Goal: Transaction & Acquisition: Book appointment/travel/reservation

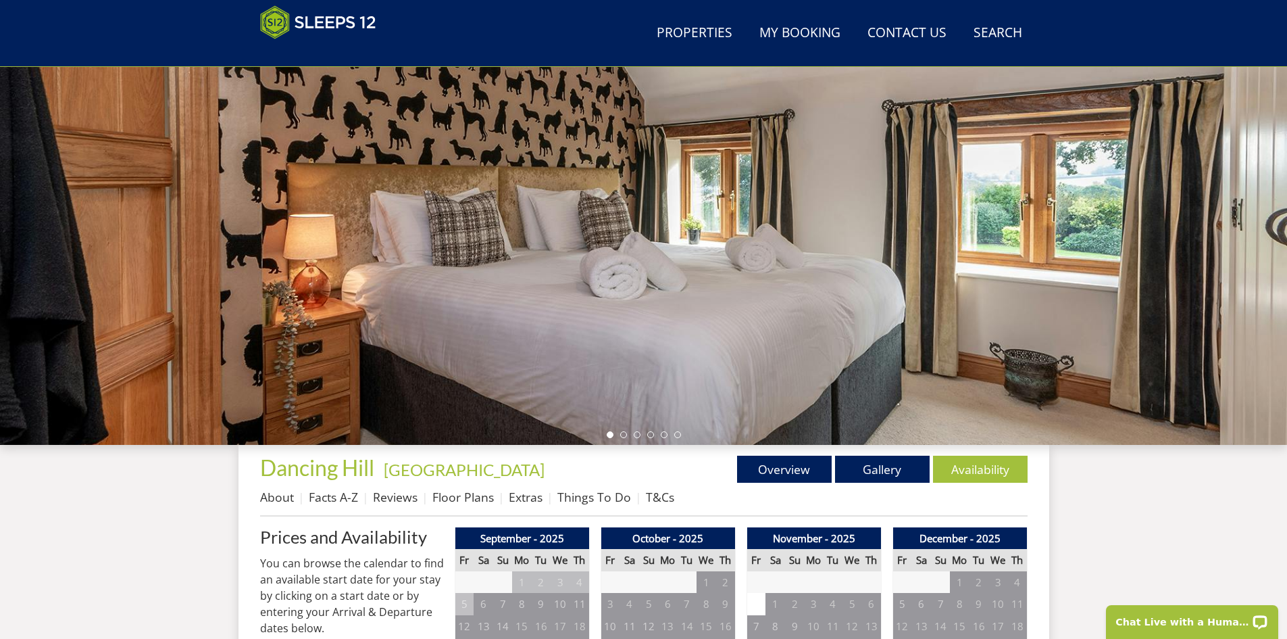
scroll to position [29, 0]
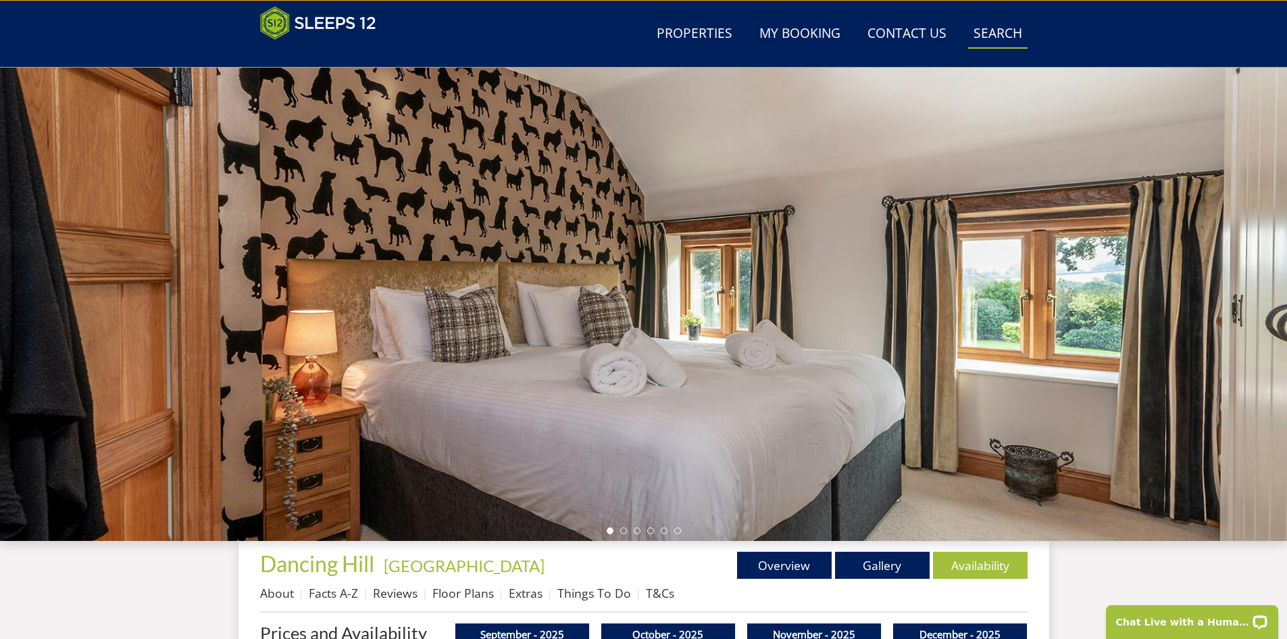
click at [989, 31] on link "Search Check Availability" at bounding box center [997, 34] width 59 height 30
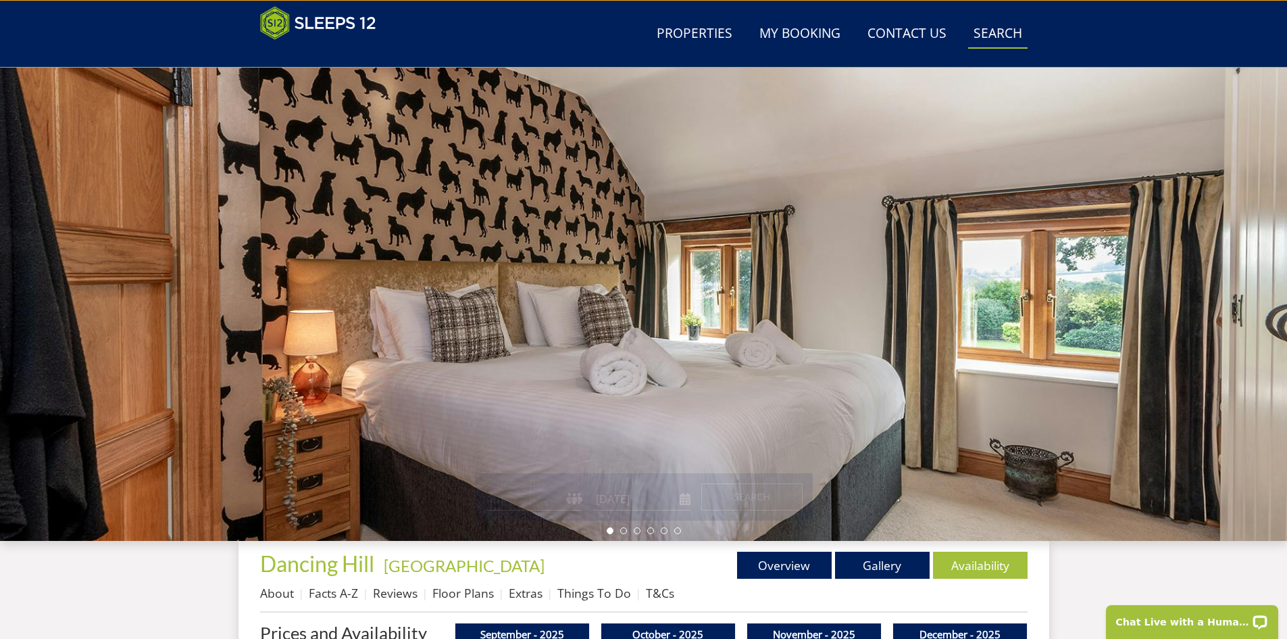
scroll to position [0, 0]
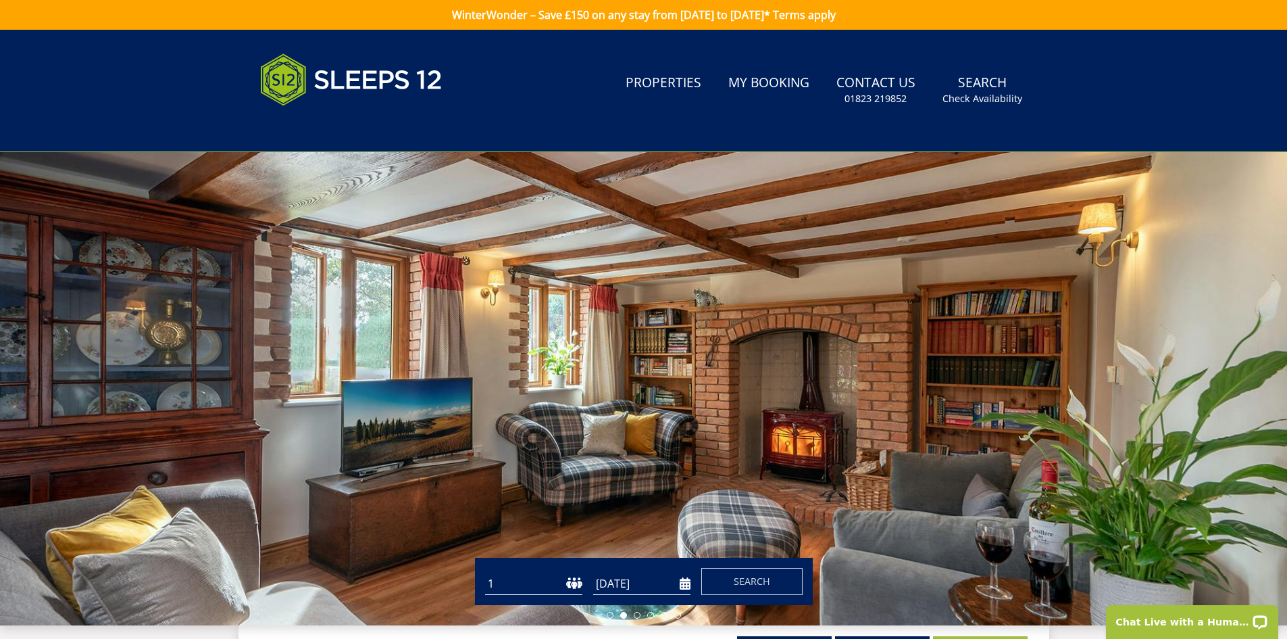
click at [575, 11] on link "WinterWonder – Save £150 on any stay from [DATE] to [DATE]* Terms apply" at bounding box center [643, 15] width 1287 height 30
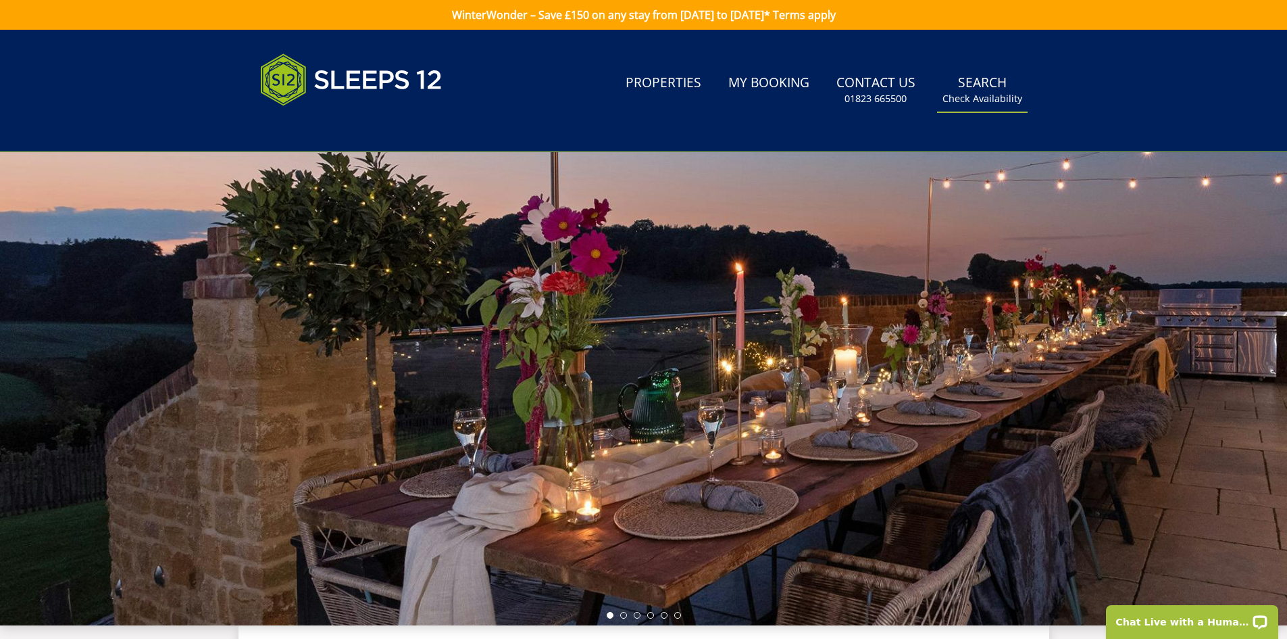
click at [980, 89] on link "Search Check Availability" at bounding box center [982, 90] width 91 height 44
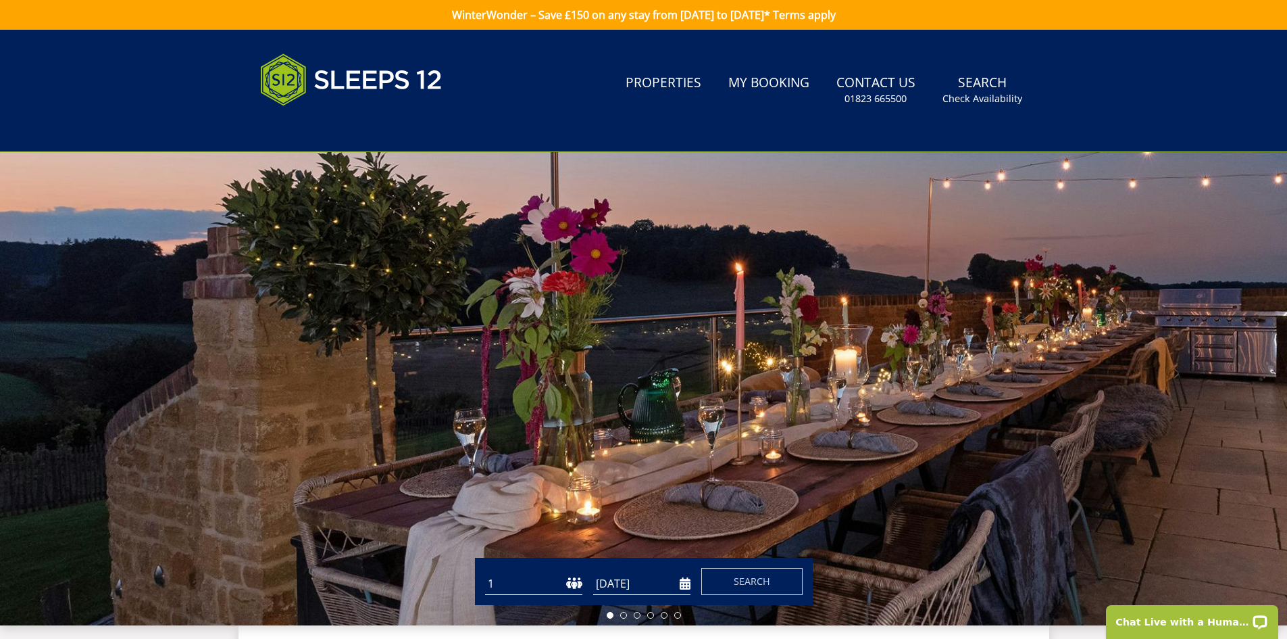
click at [689, 587] on input "[DATE]" at bounding box center [641, 583] width 97 height 22
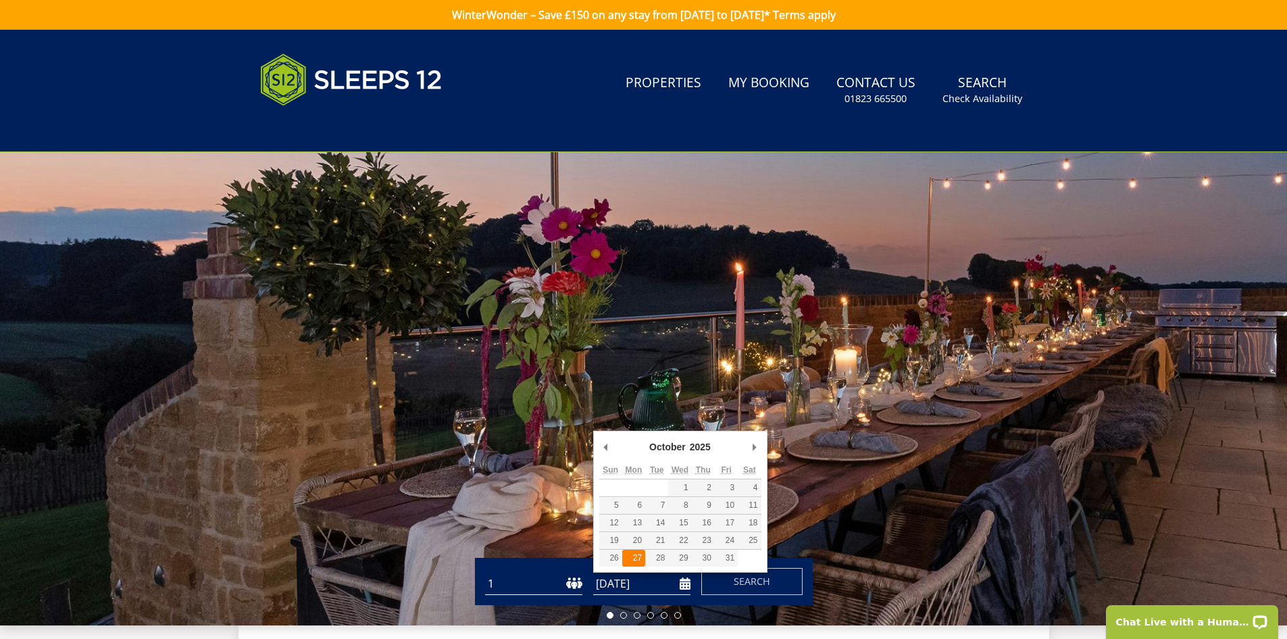
type input "[DATE]"
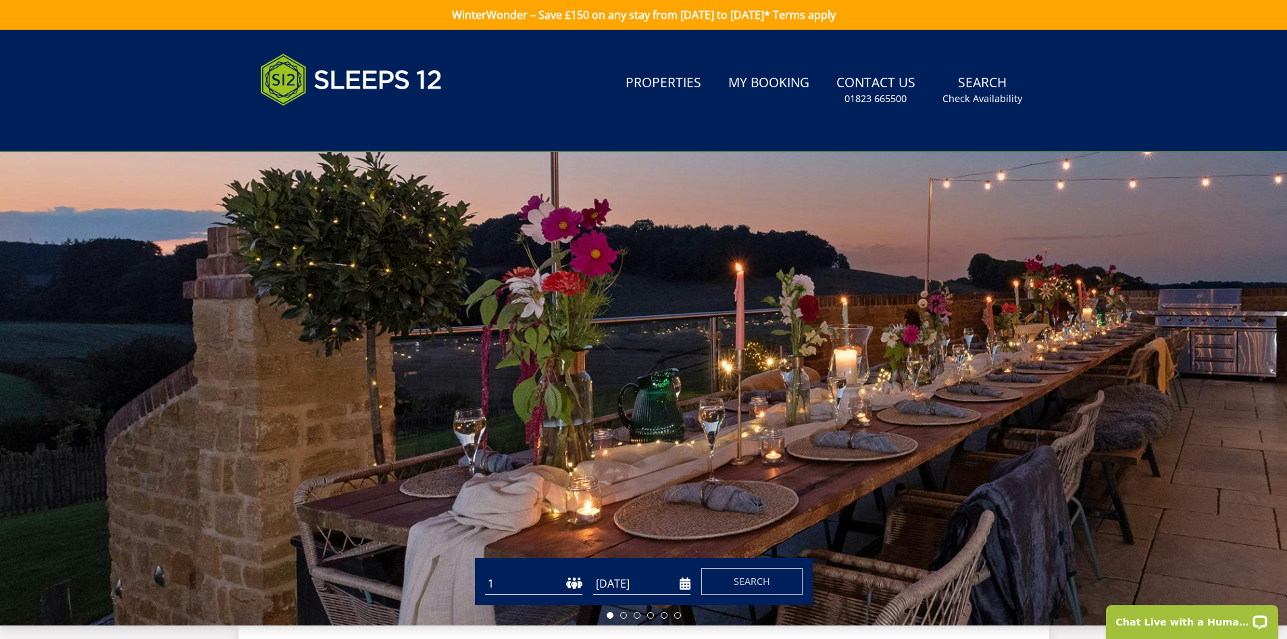
click at [569, 589] on select "1 2 3 4 5 6 7 8 9 10 11 12 13 14 15 16 17 18 19 20 21 22 23 24 25 26 27 28 29 3…" at bounding box center [533, 583] width 97 height 22
select select "11"
click at [485, 572] on select "1 2 3 4 5 6 7 8 9 10 11 12 13 14 15 16 17 18 19 20 21 22 23 24 25 26 27 28 29 3…" at bounding box center [533, 583] width 97 height 22
click at [762, 582] on span "Search" at bounding box center [752, 580] width 36 height 13
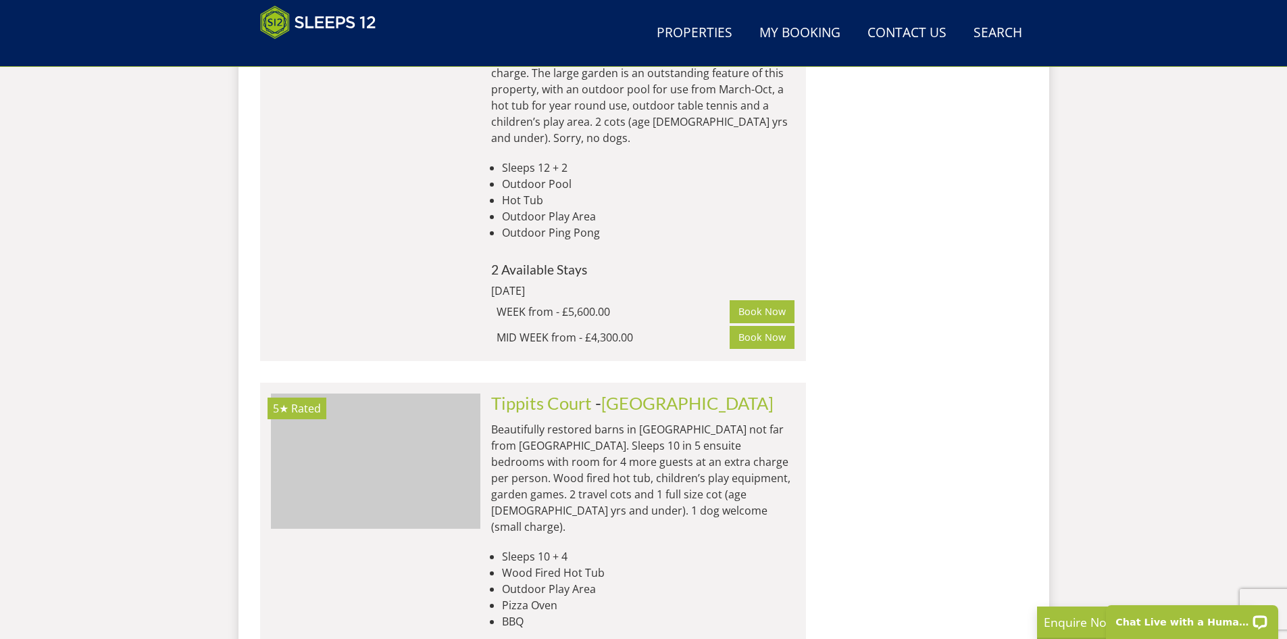
scroll to position [0, 5873]
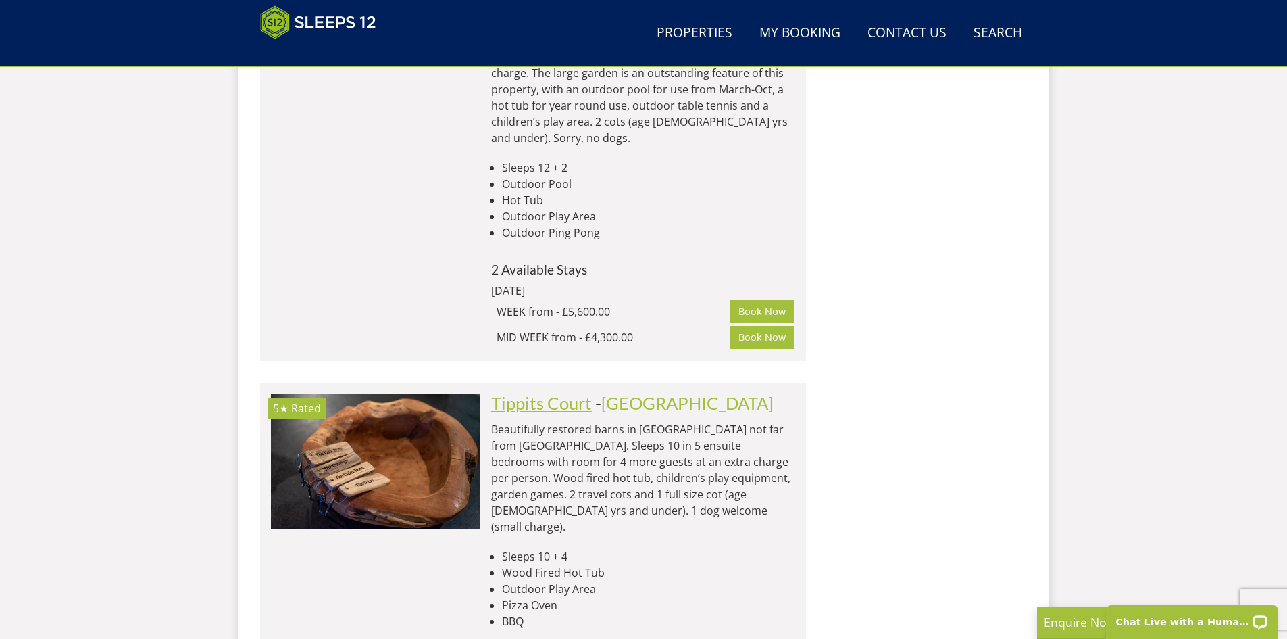
click at [560, 393] on link "Tippits Court" at bounding box center [541, 403] width 101 height 20
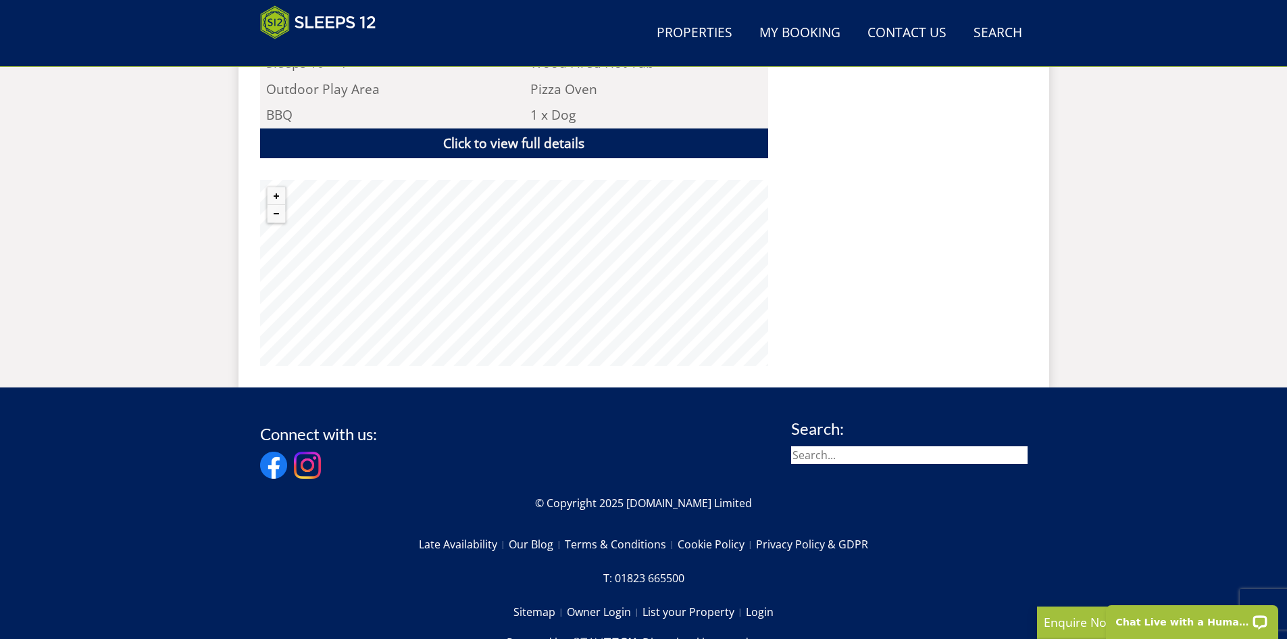
scroll to position [502, 0]
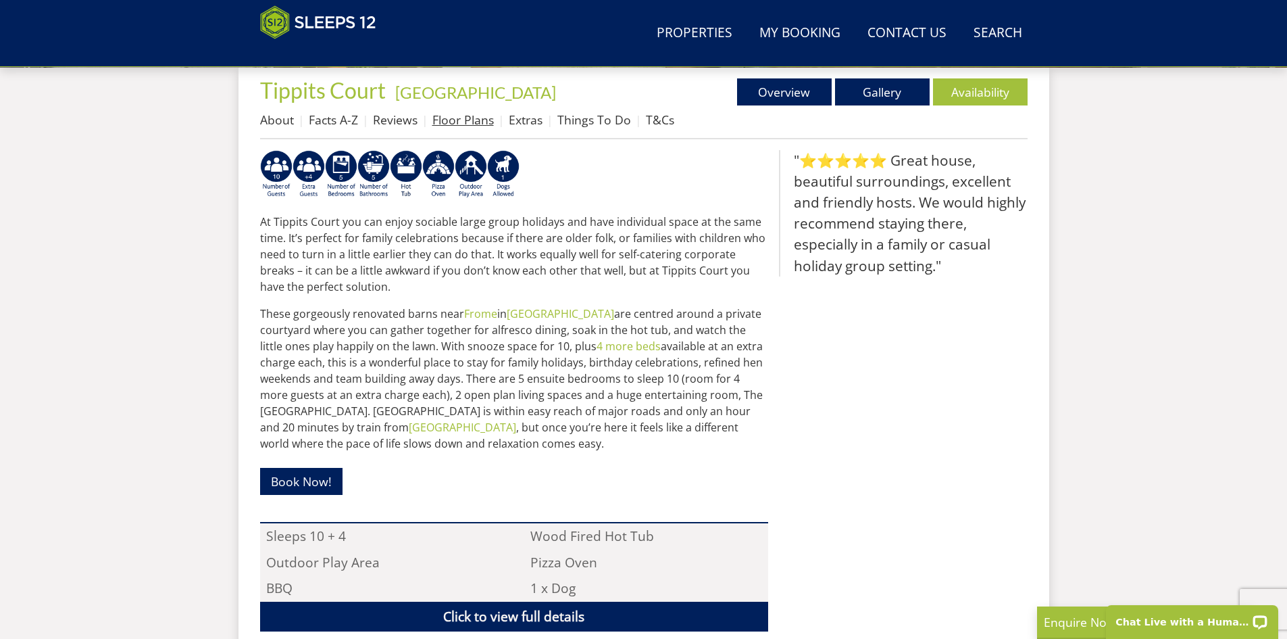
click at [457, 124] on link "Floor Plans" at bounding box center [462, 119] width 61 height 16
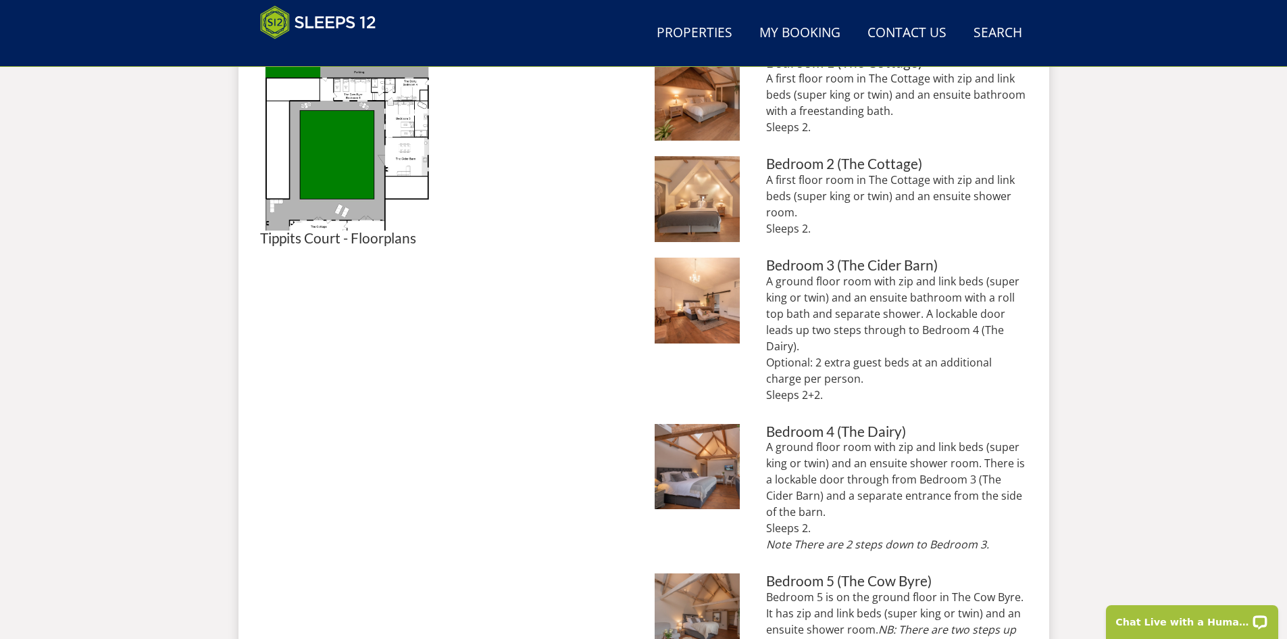
scroll to position [420, 0]
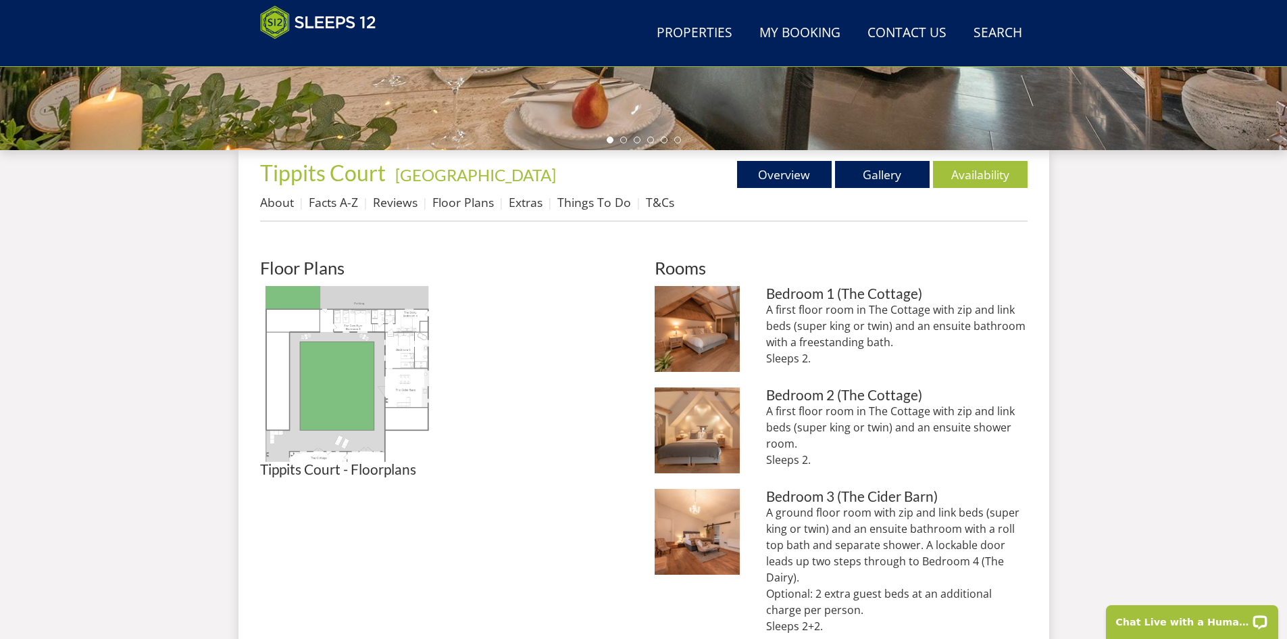
click at [360, 369] on img at bounding box center [348, 374] width 176 height 176
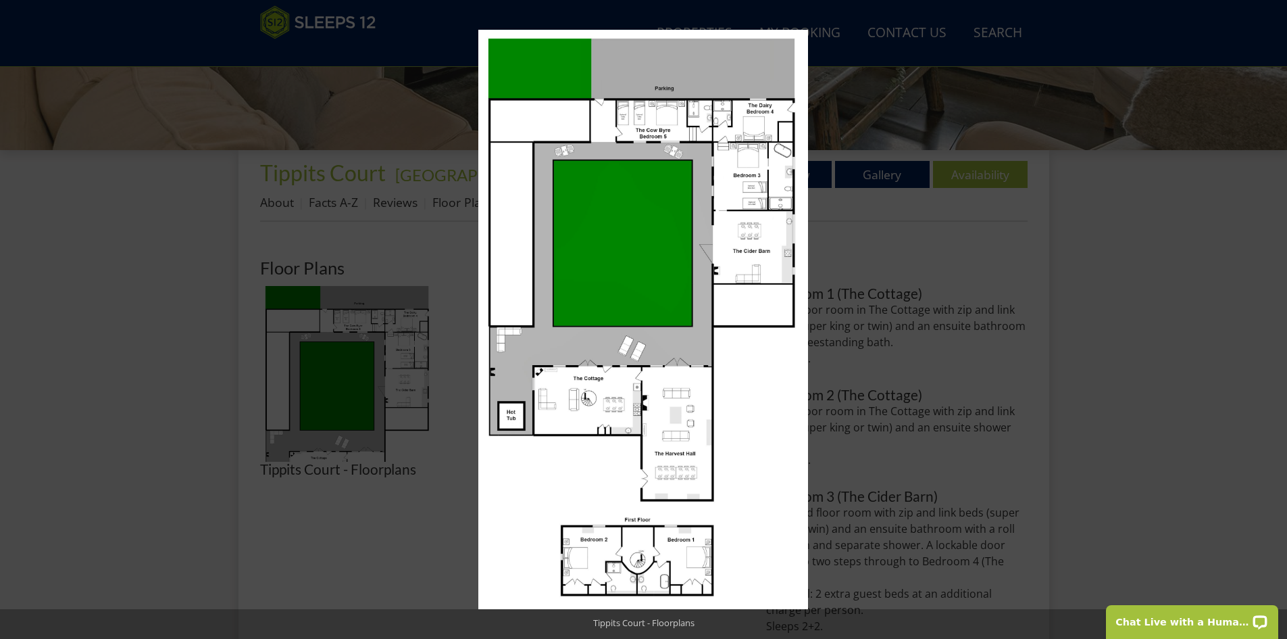
click at [1082, 282] on div at bounding box center [1121, 349] width 1287 height 639
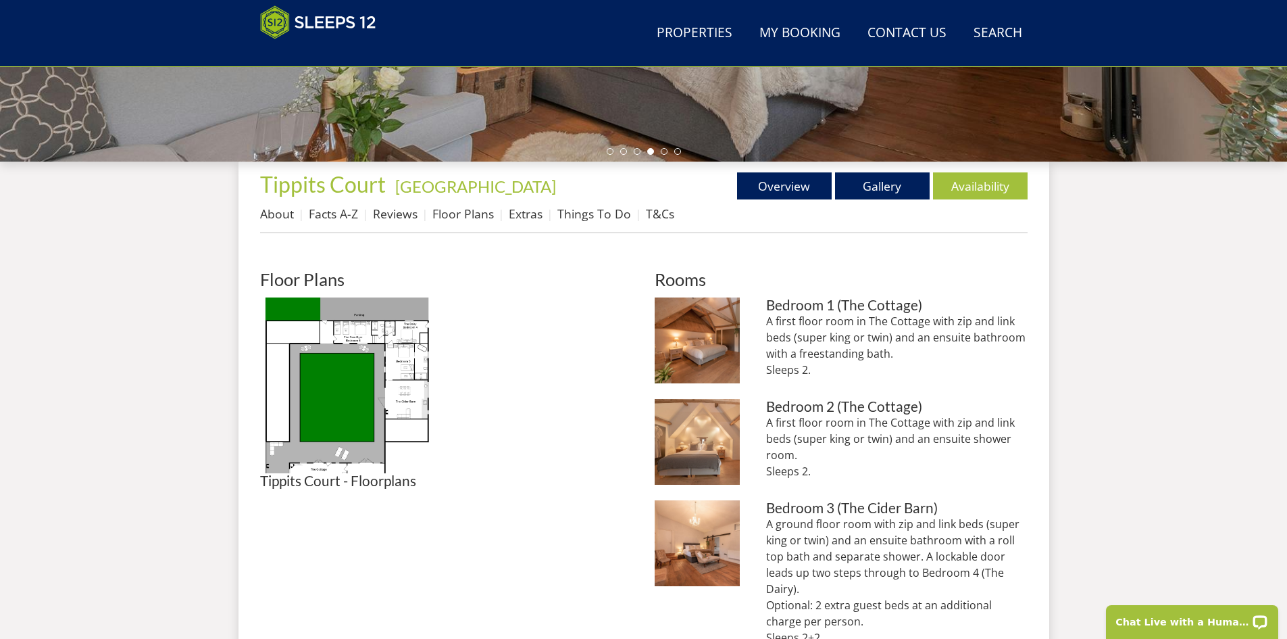
scroll to position [149, 0]
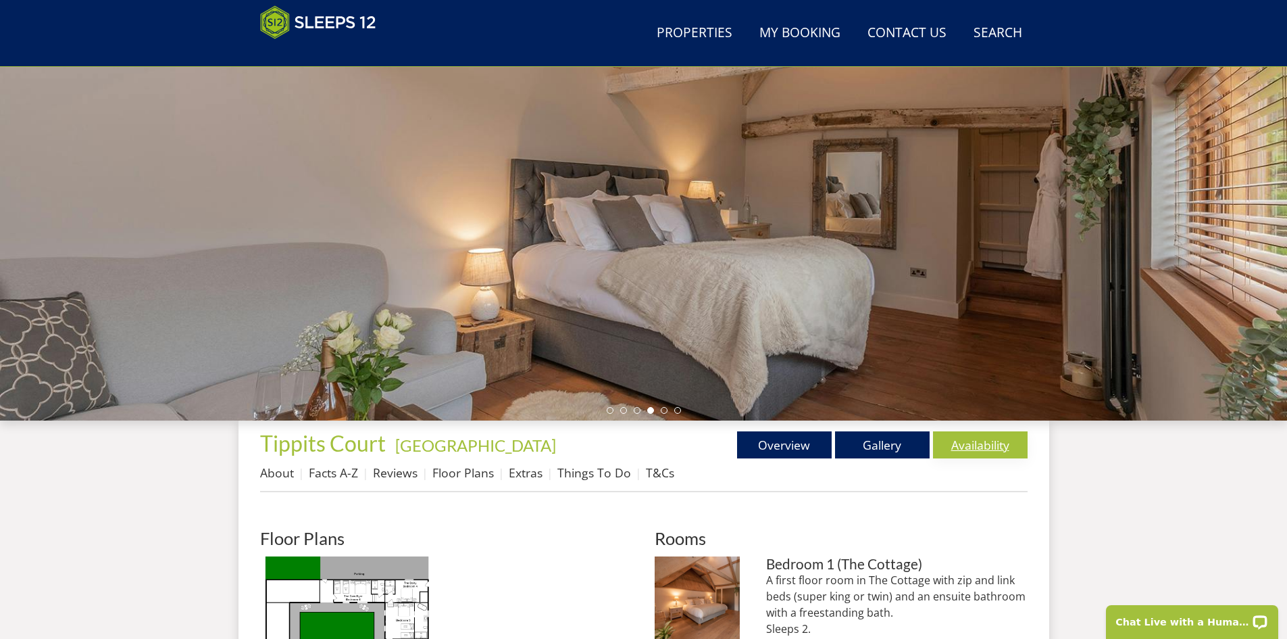
click at [989, 449] on link "Availability" at bounding box center [980, 444] width 95 height 27
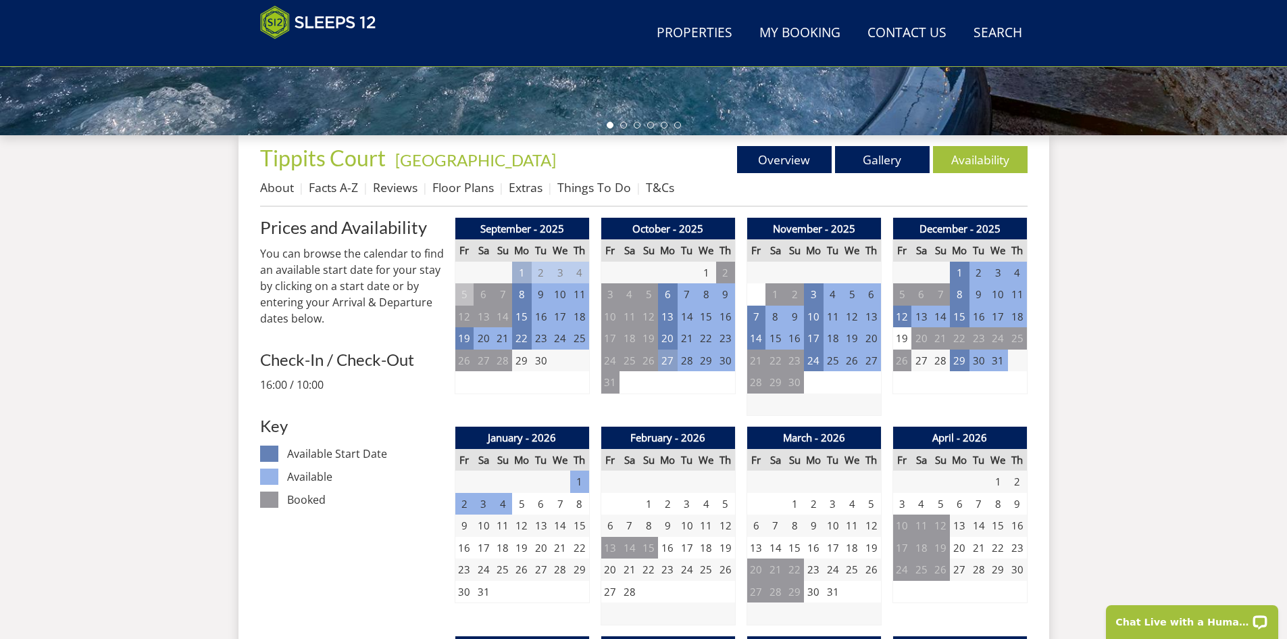
click at [669, 366] on td "27" at bounding box center [667, 360] width 19 height 22
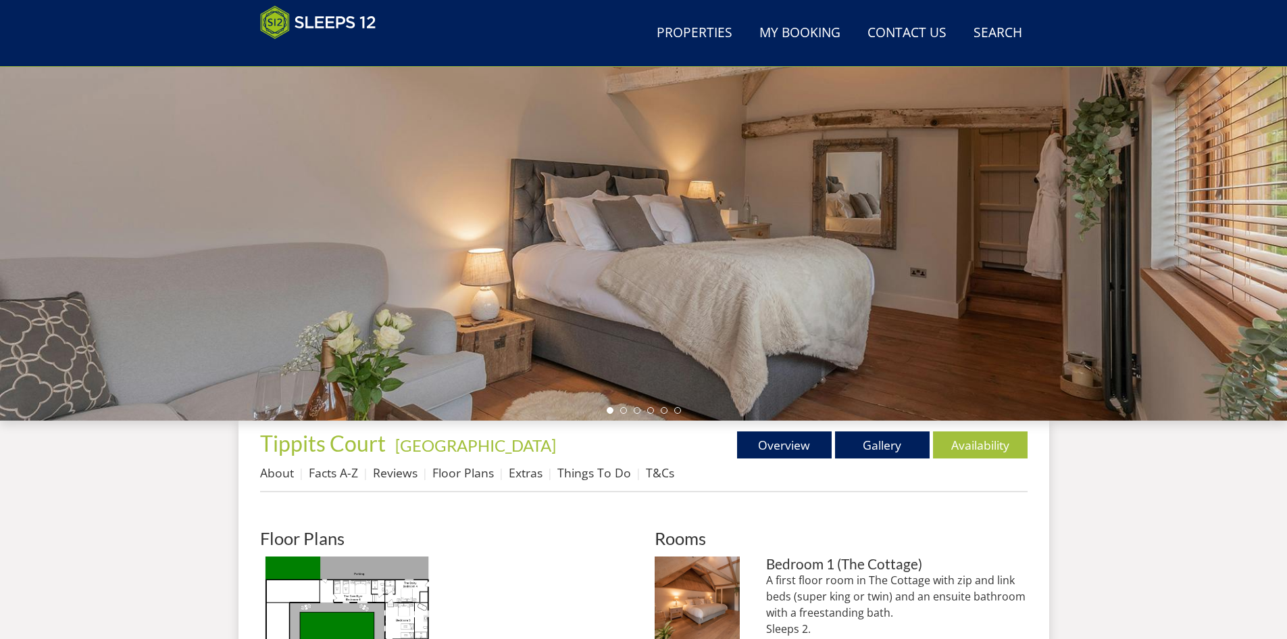
scroll to position [502, 0]
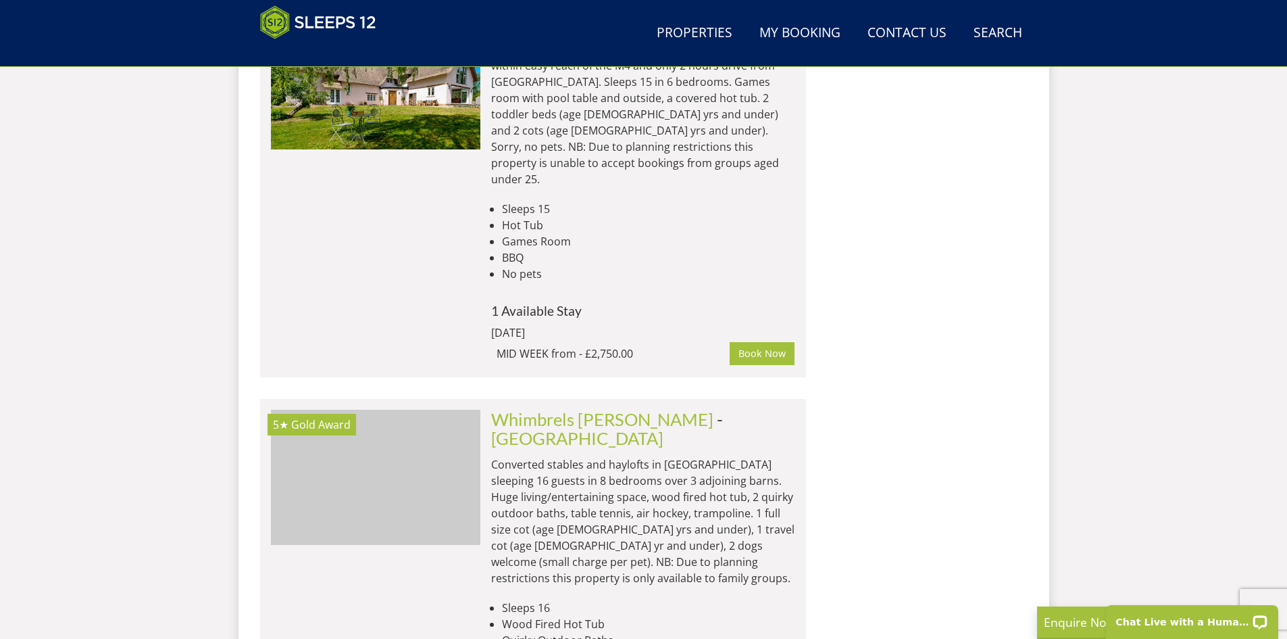
scroll to position [0, 2936]
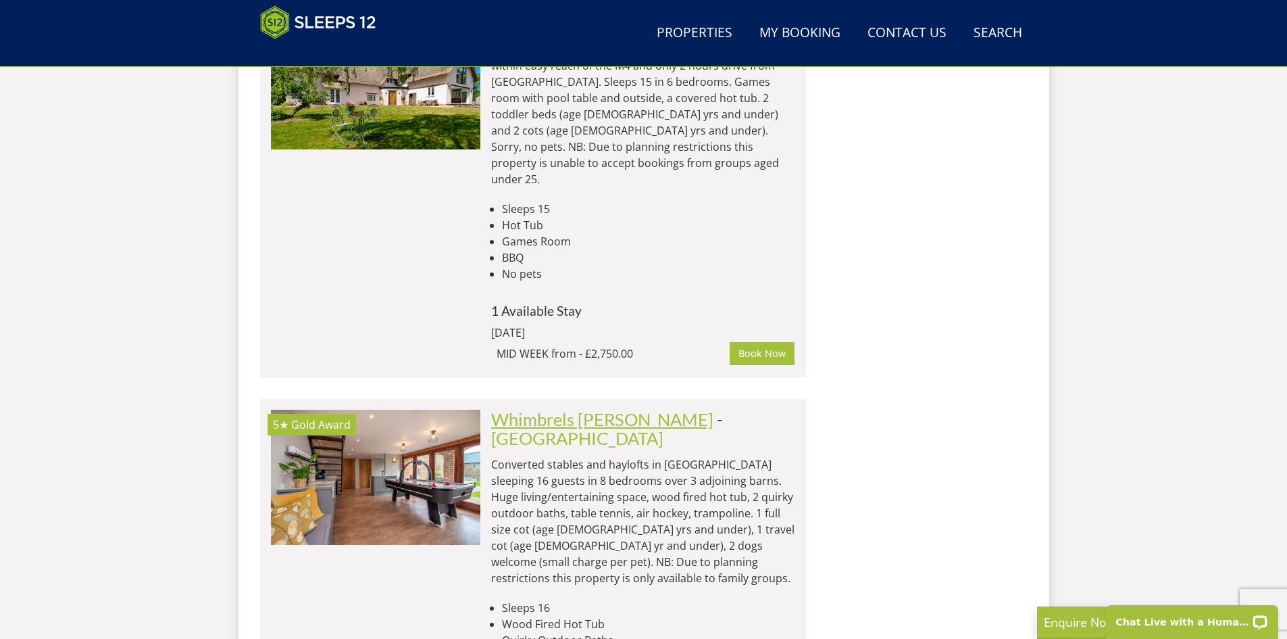
click at [567, 409] on link "Whimbrels [PERSON_NAME]" at bounding box center [602, 419] width 222 height 20
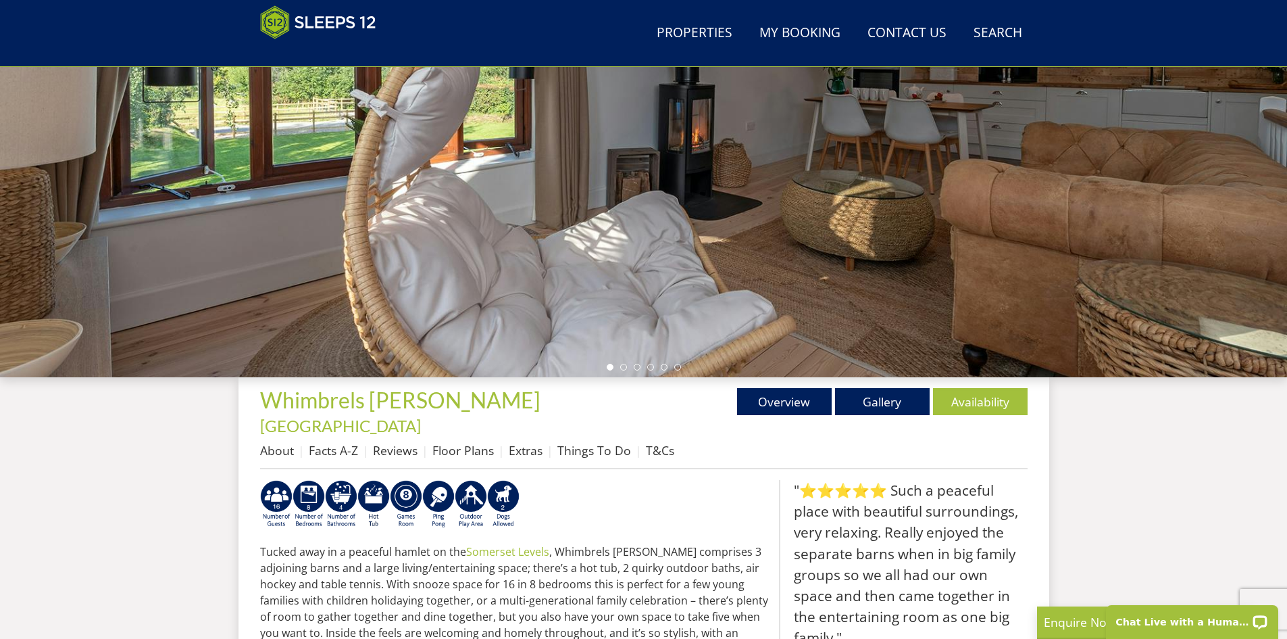
scroll to position [287, 0]
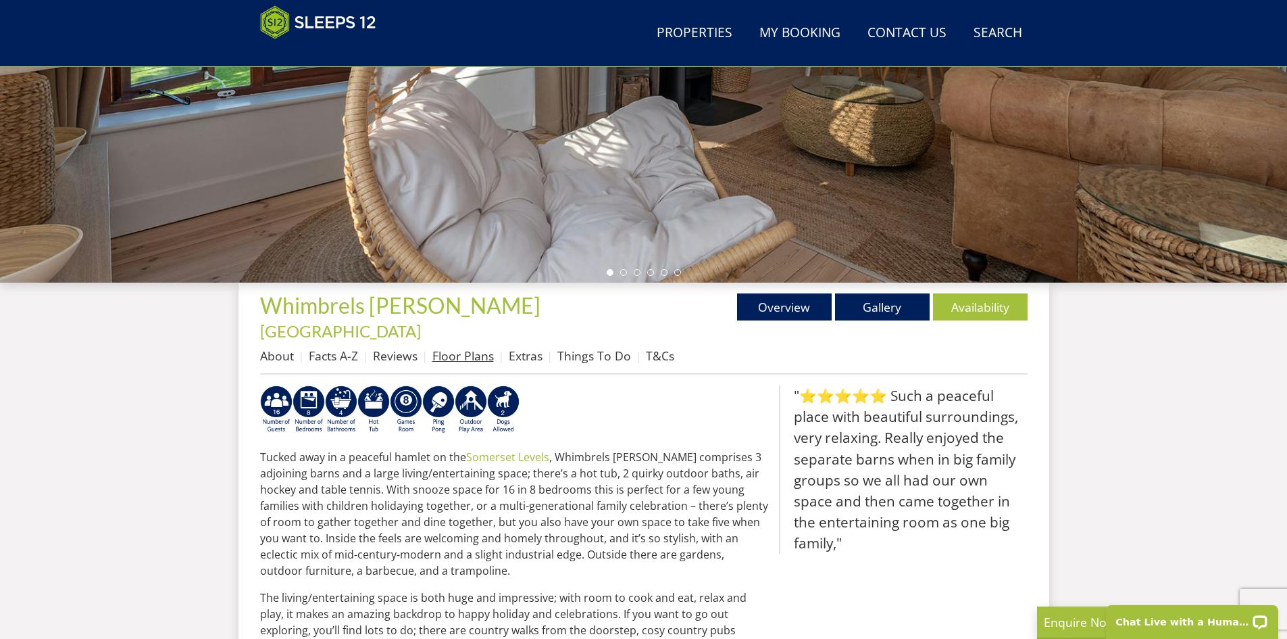
click at [458, 347] on link "Floor Plans" at bounding box center [462, 355] width 61 height 16
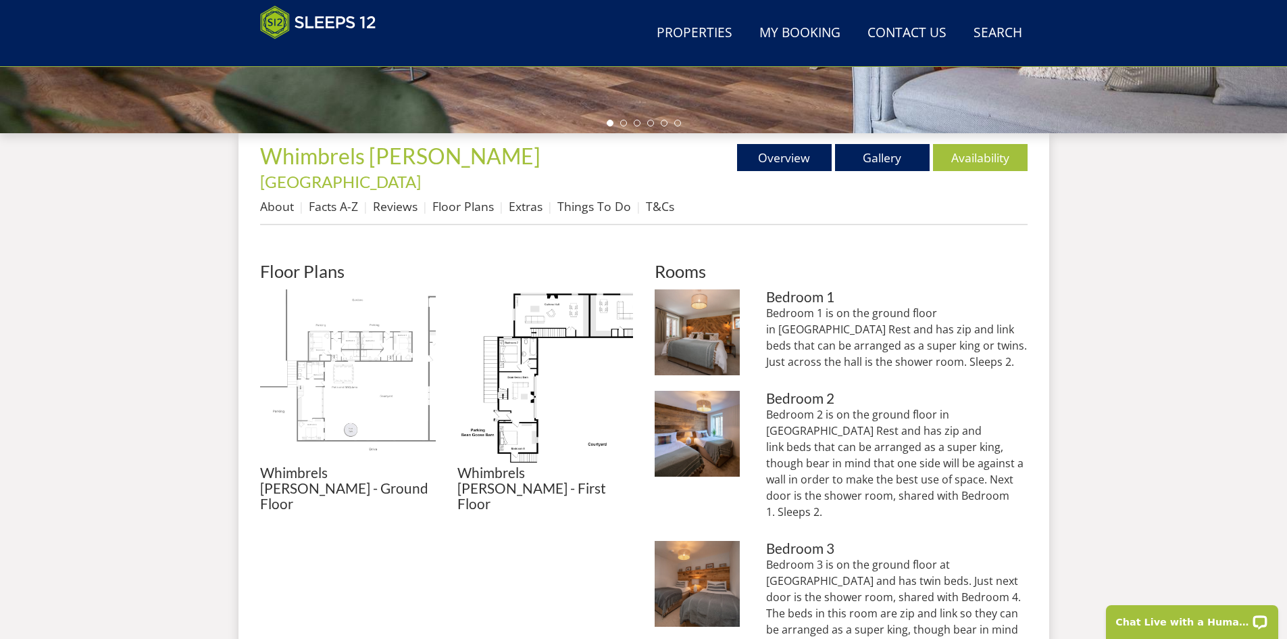
scroll to position [437, 0]
click at [354, 330] on img at bounding box center [348, 377] width 176 height 176
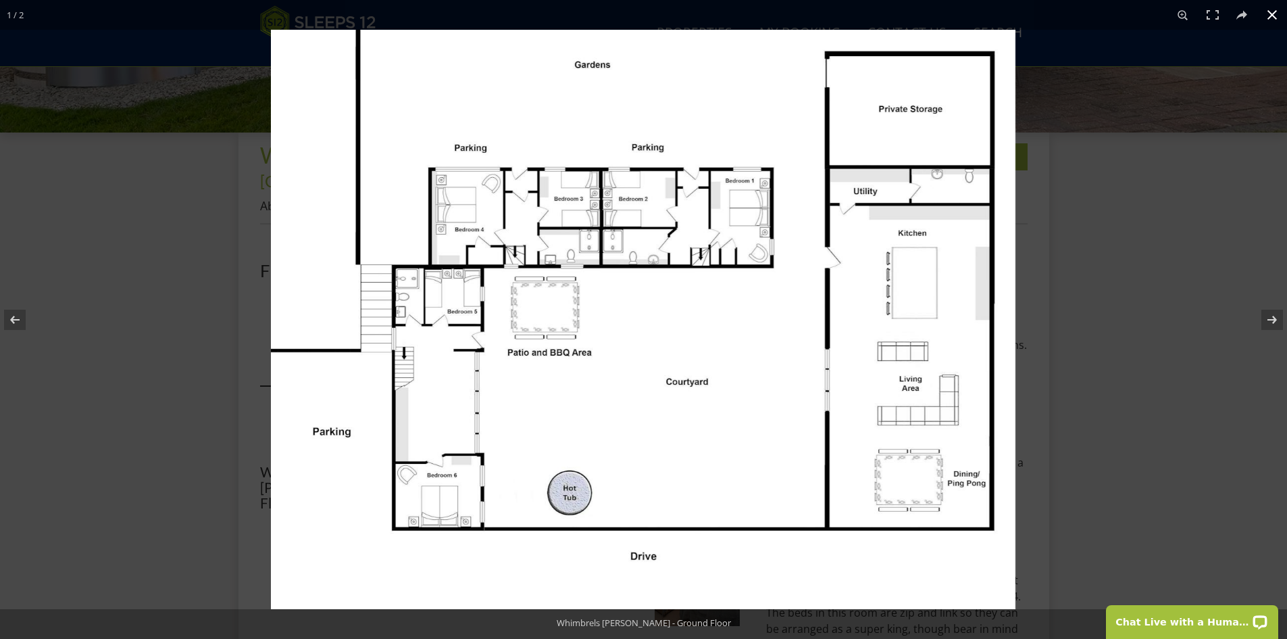
click at [1090, 326] on div at bounding box center [914, 349] width 1287 height 639
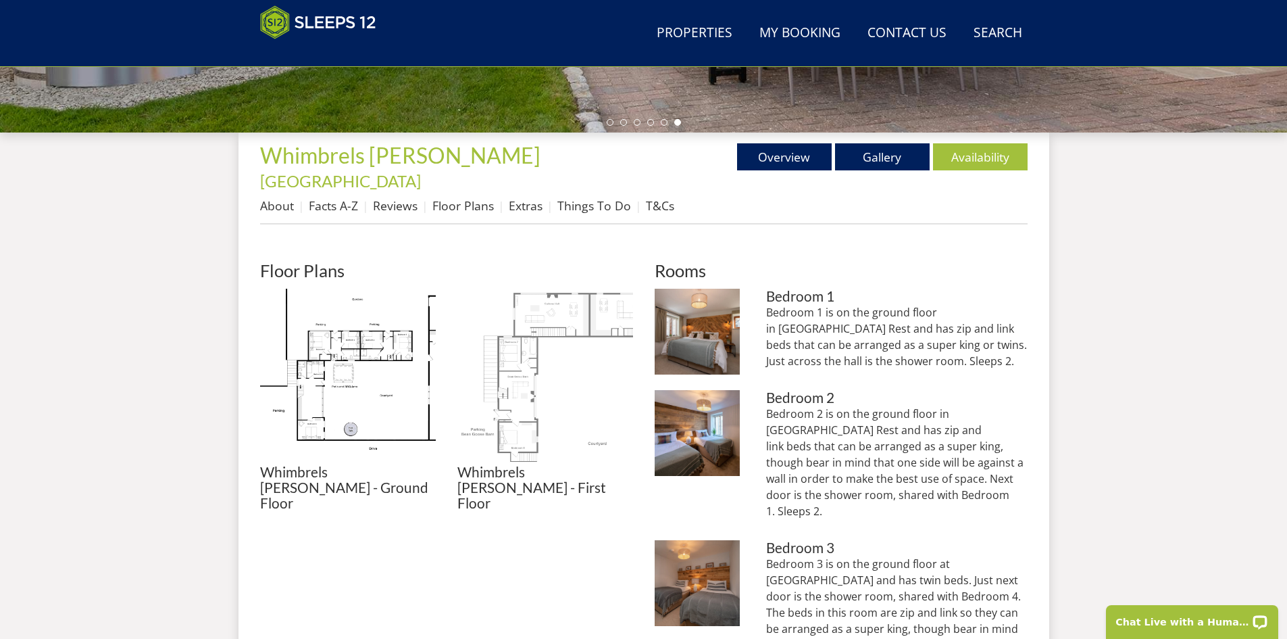
click at [514, 331] on img at bounding box center [545, 377] width 176 height 176
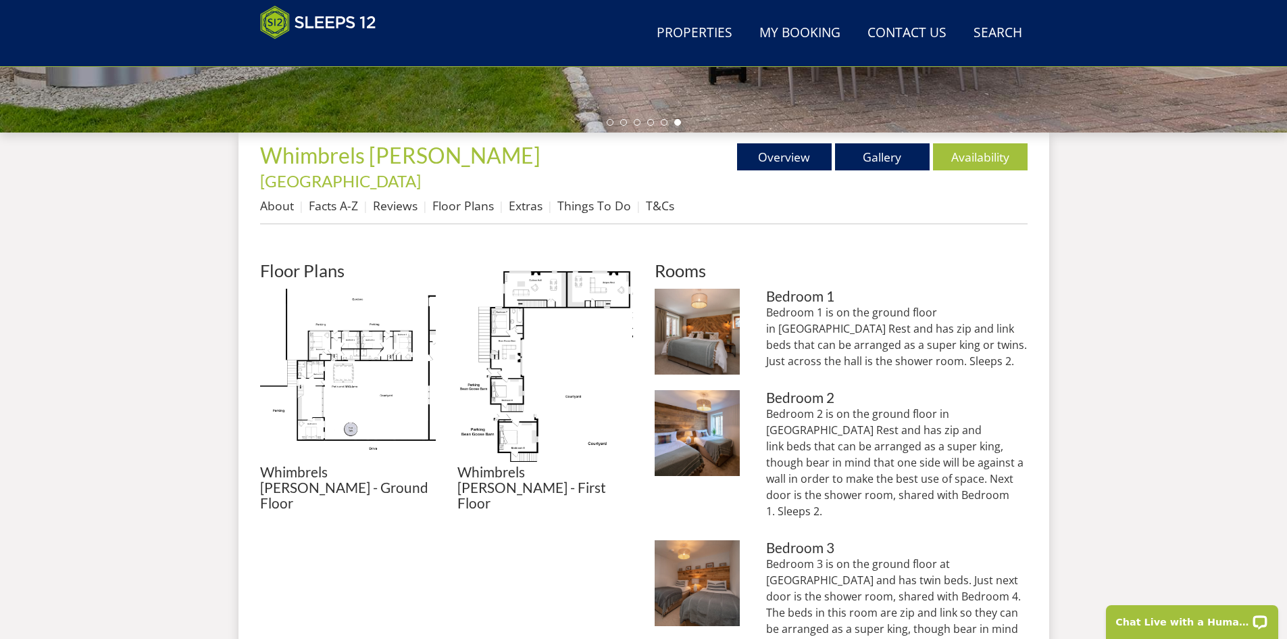
click at [514, 331] on img at bounding box center [545, 341] width 176 height 146
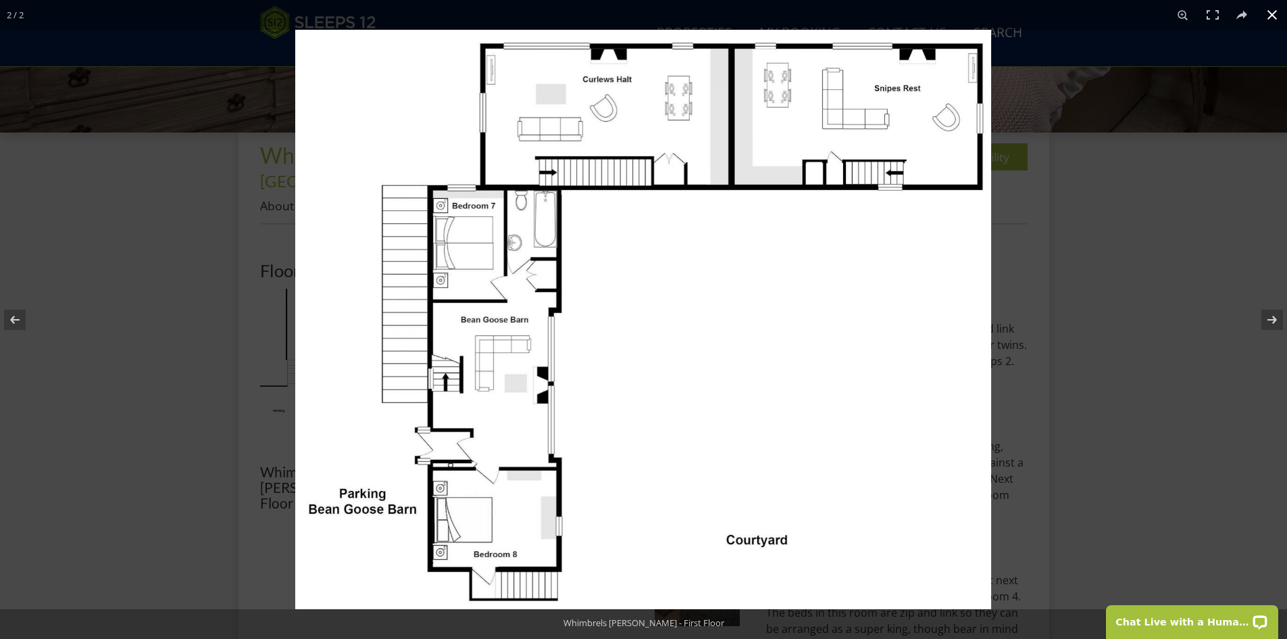
click at [1180, 328] on div at bounding box center [938, 349] width 1287 height 639
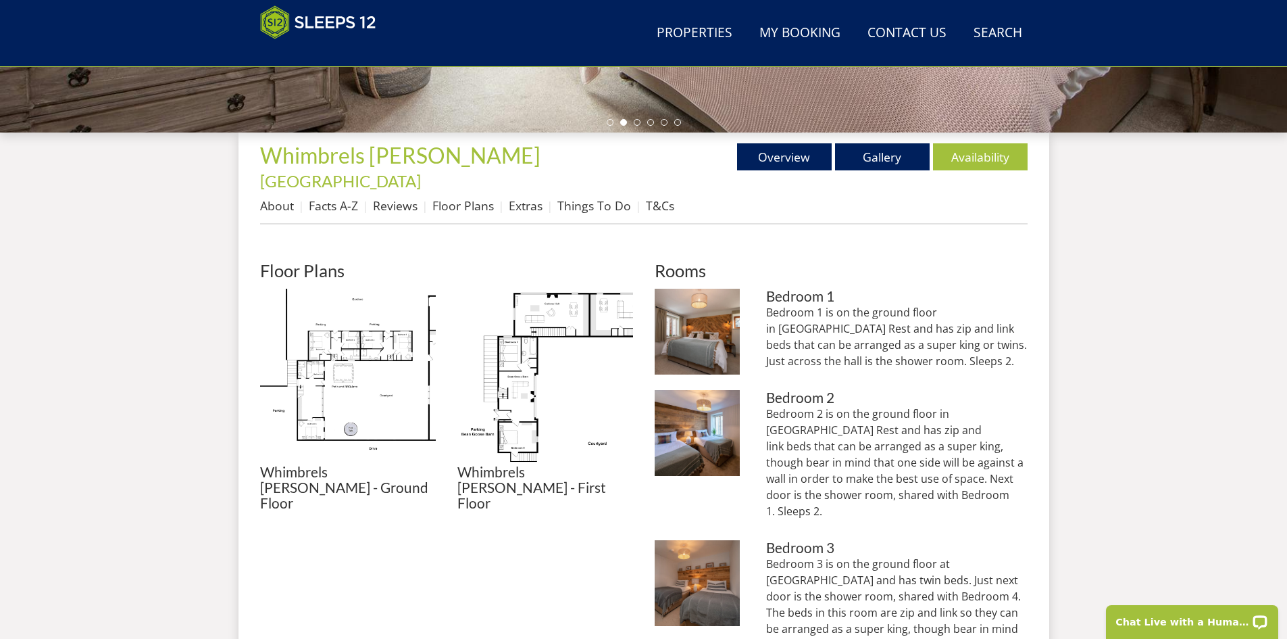
scroll to position [287, 0]
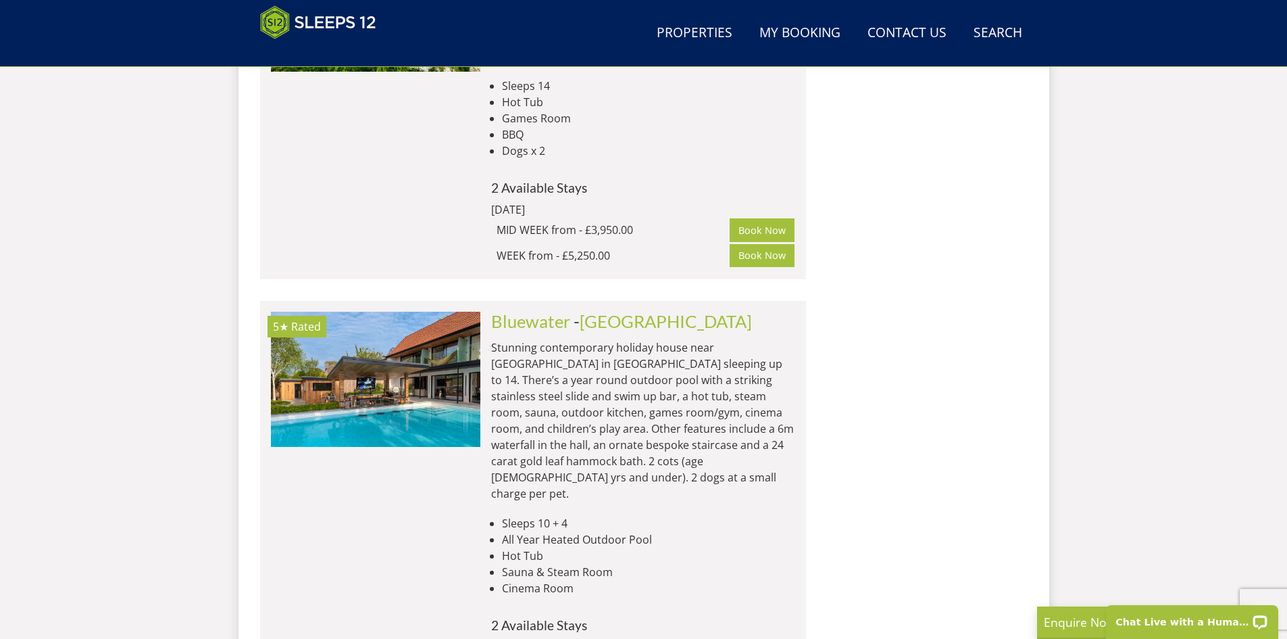
scroll to position [2918, 0]
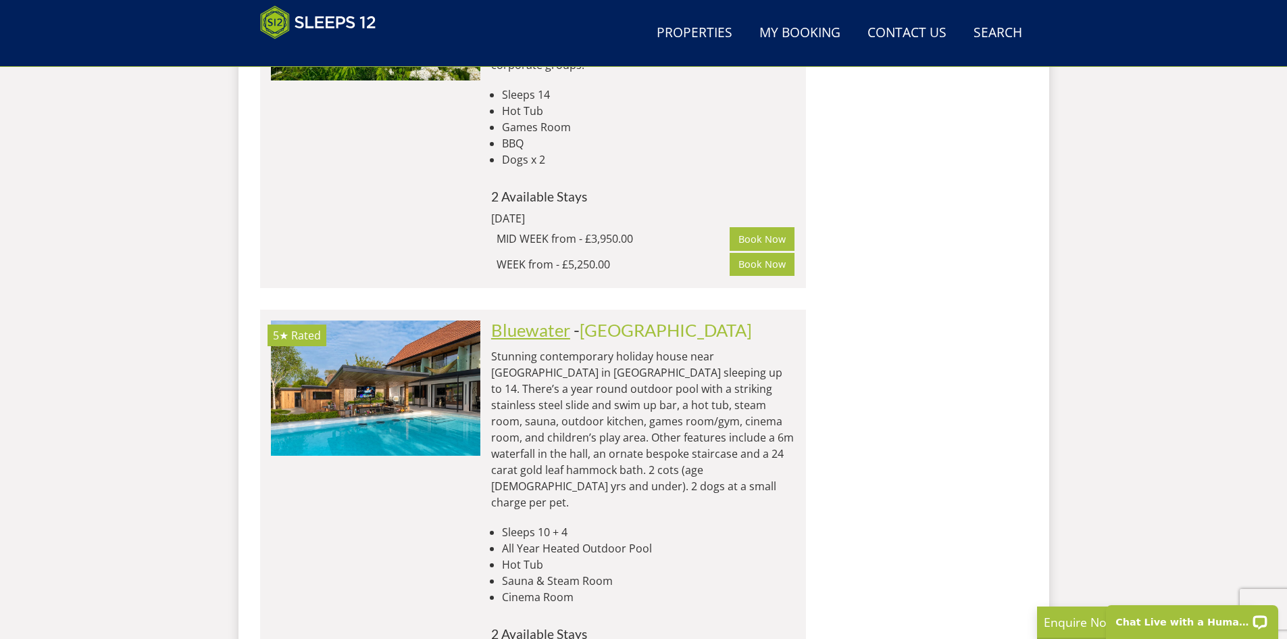
click at [538, 320] on link "Bluewater" at bounding box center [530, 330] width 79 height 20
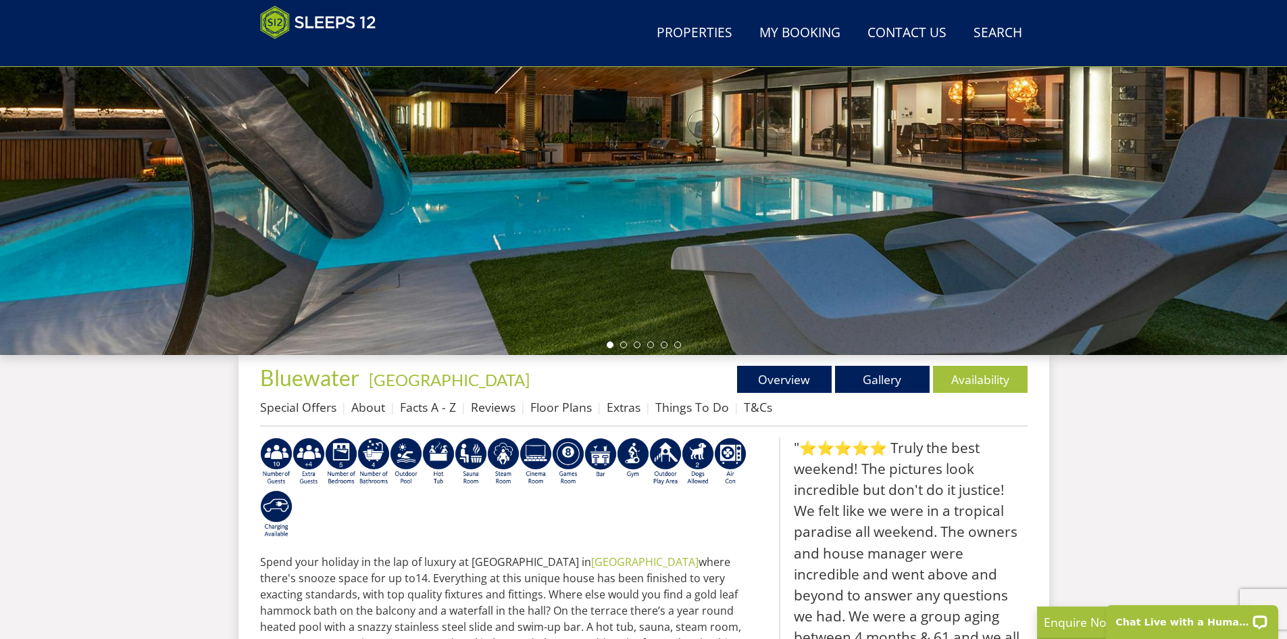
scroll to position [217, 0]
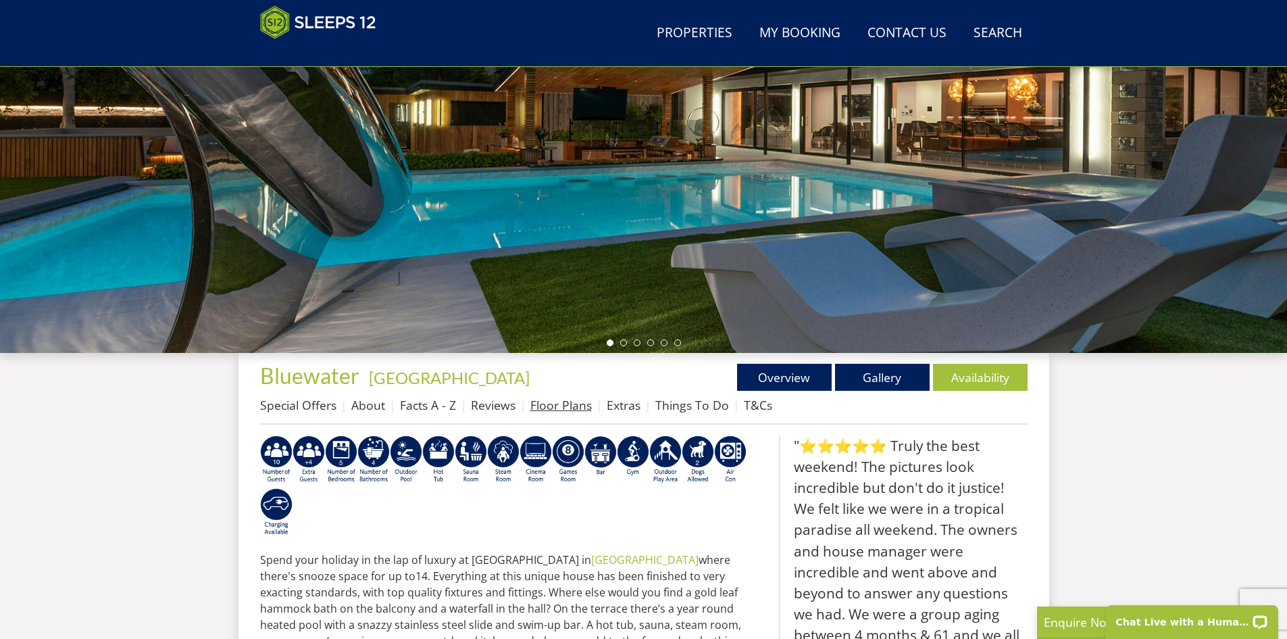
click at [556, 405] on link "Floor Plans" at bounding box center [560, 405] width 61 height 16
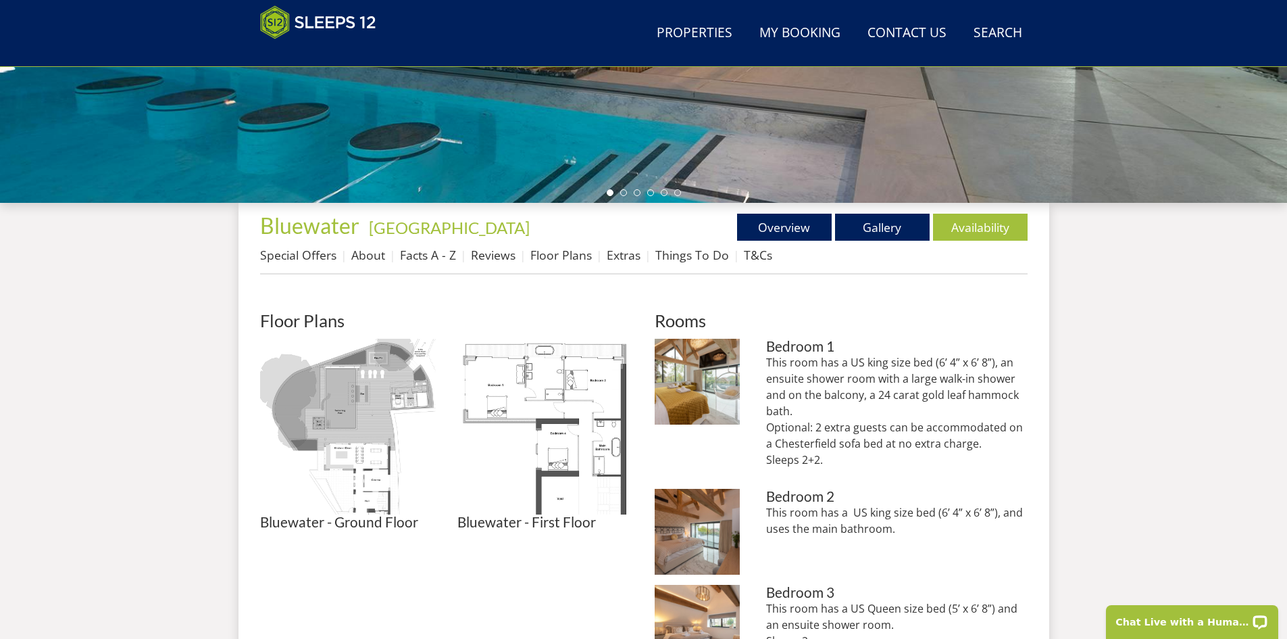
scroll to position [434, 0]
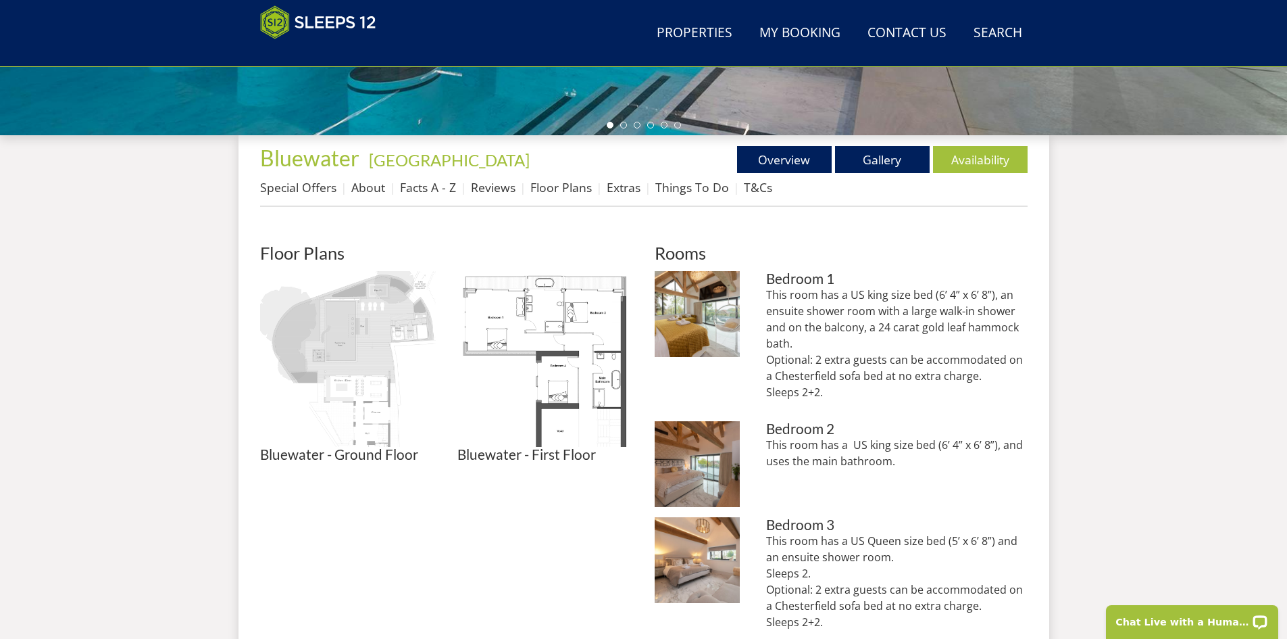
click at [317, 363] on img at bounding box center [348, 359] width 176 height 176
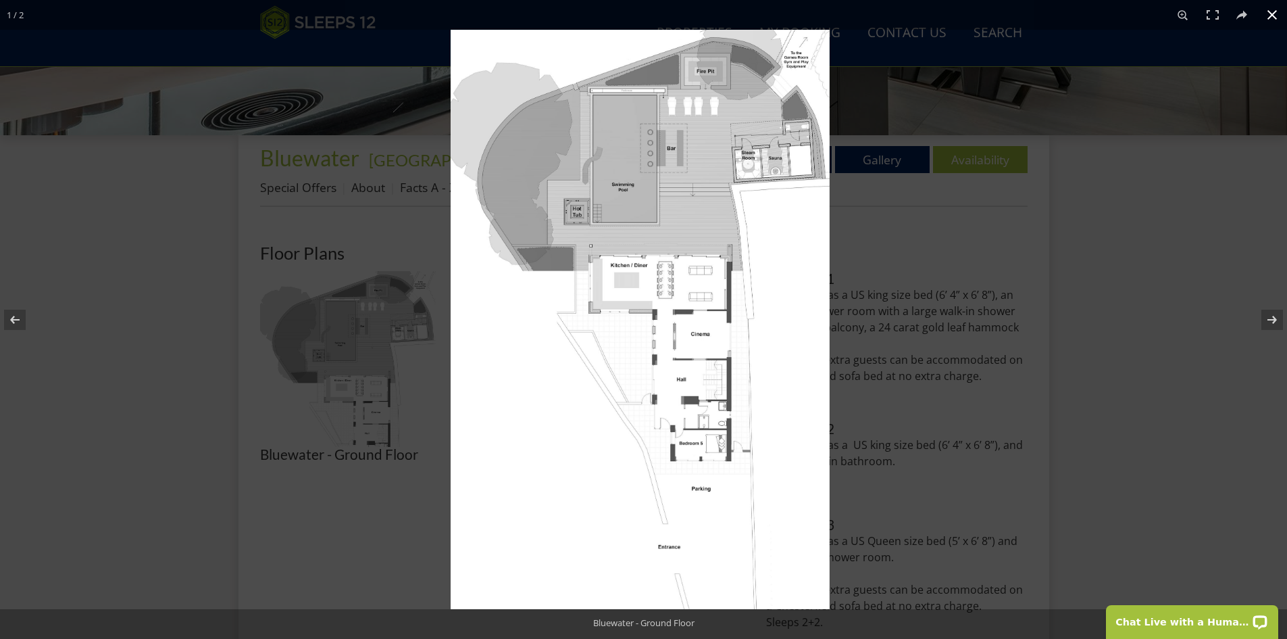
drag, startPoint x: 198, startPoint y: 366, endPoint x: 186, endPoint y: 363, distance: 12.5
click at [186, 364] on div at bounding box center [640, 319] width 1287 height 639
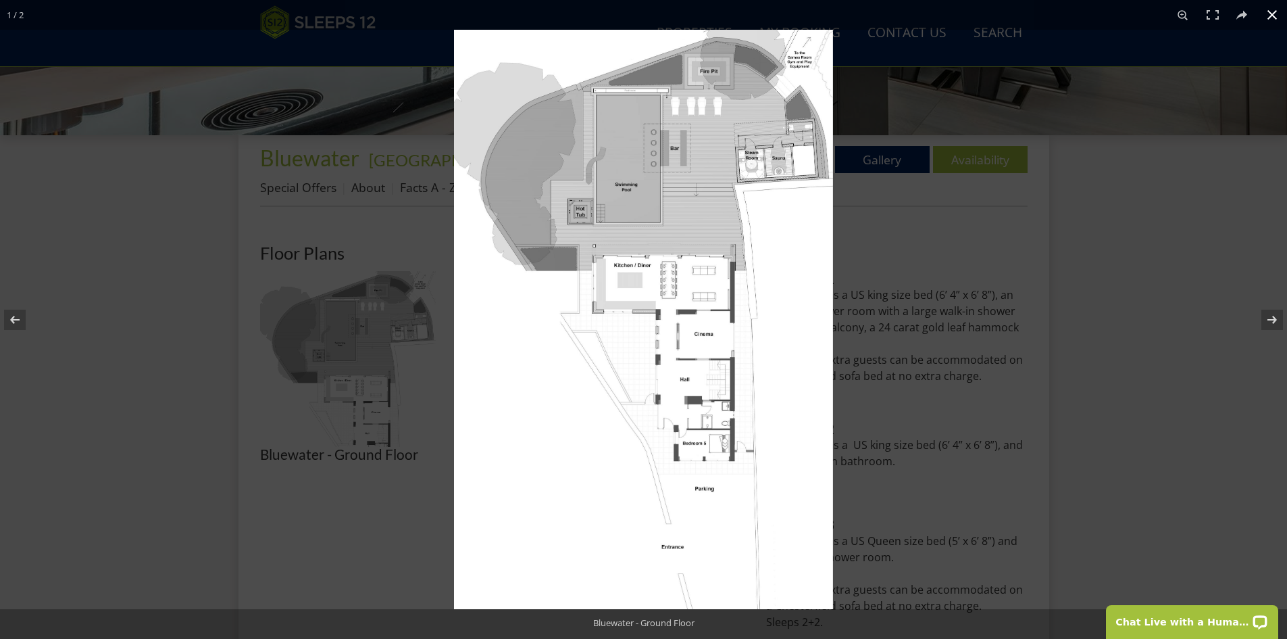
click at [178, 362] on div at bounding box center [643, 319] width 1287 height 639
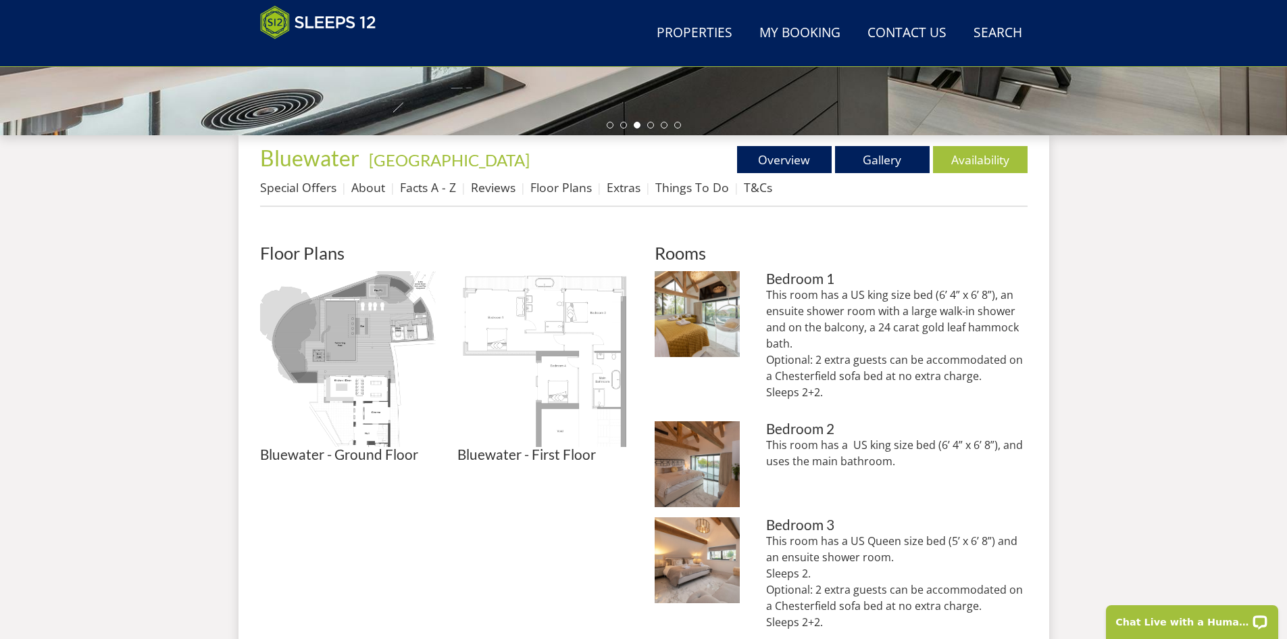
click at [532, 370] on img at bounding box center [545, 359] width 176 height 176
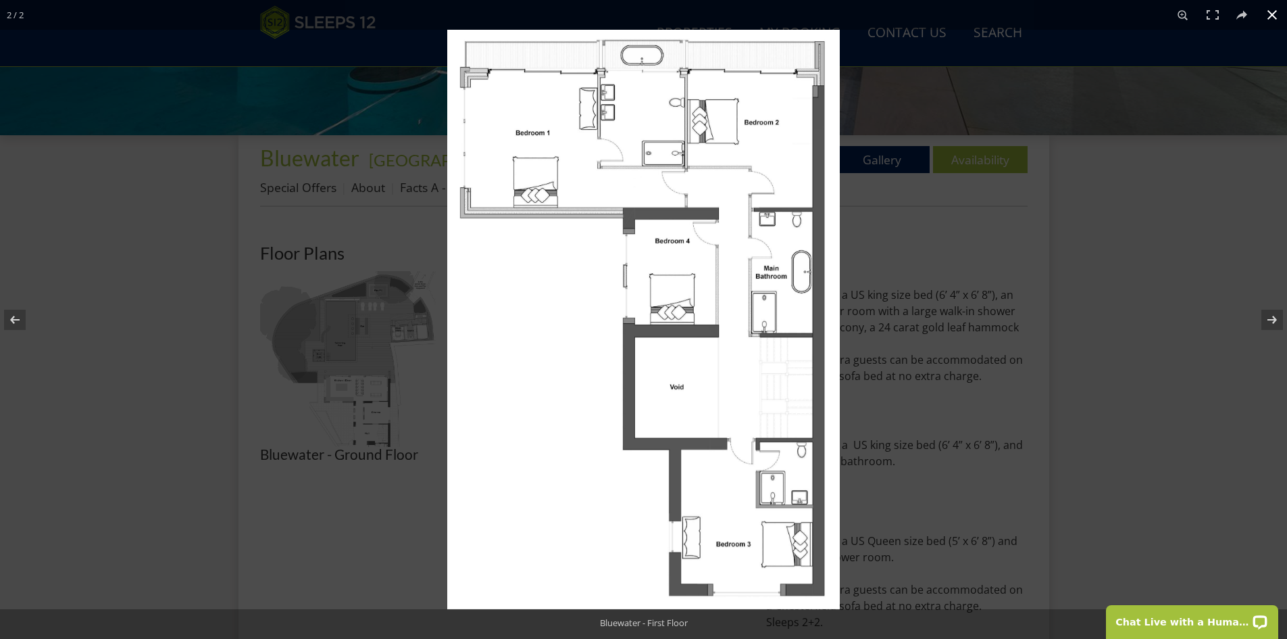
click at [198, 244] on div at bounding box center [643, 319] width 1287 height 639
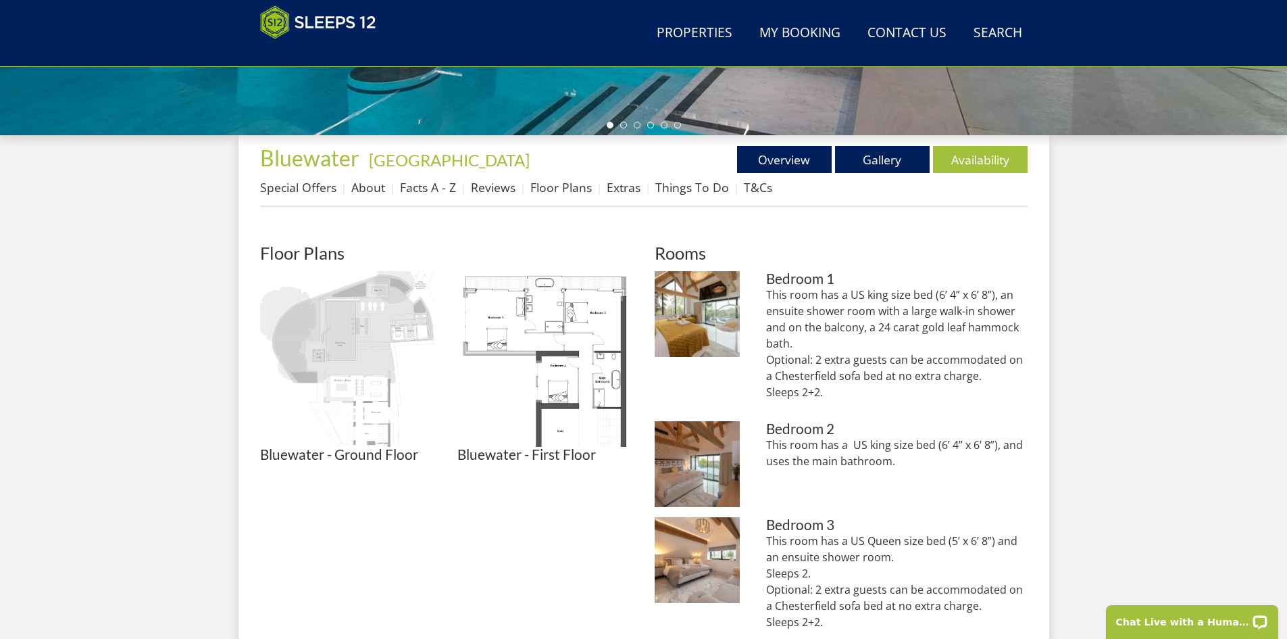
click at [349, 343] on img at bounding box center [348, 359] width 176 height 176
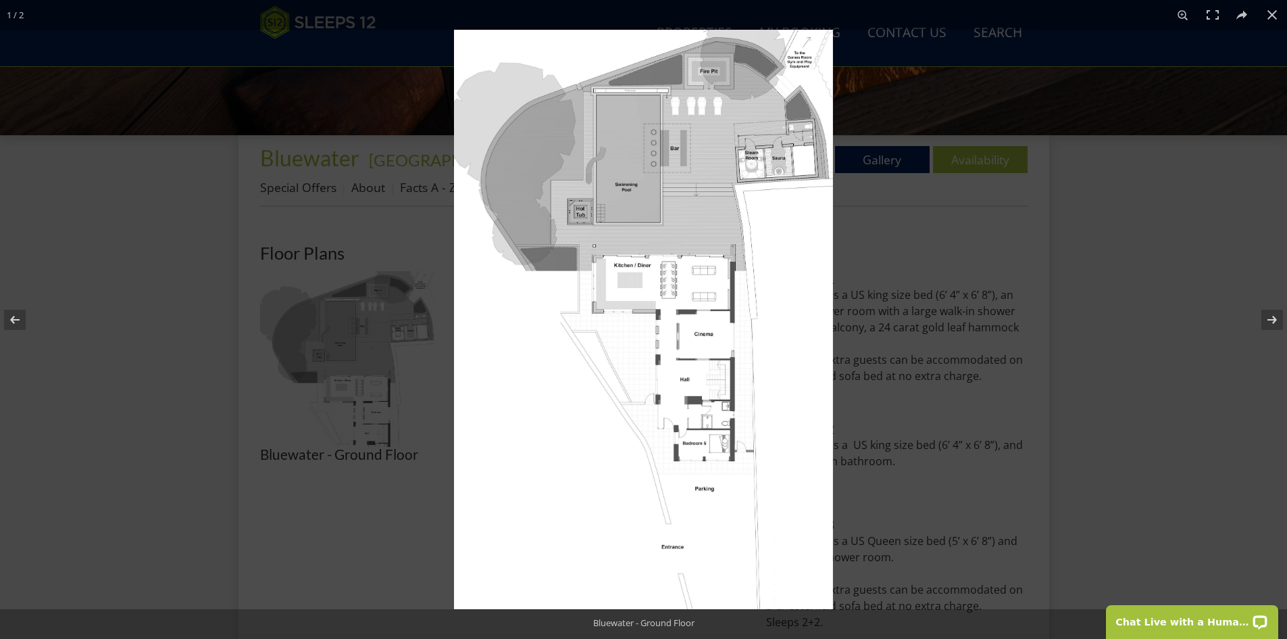
click at [168, 356] on div at bounding box center [643, 319] width 1287 height 639
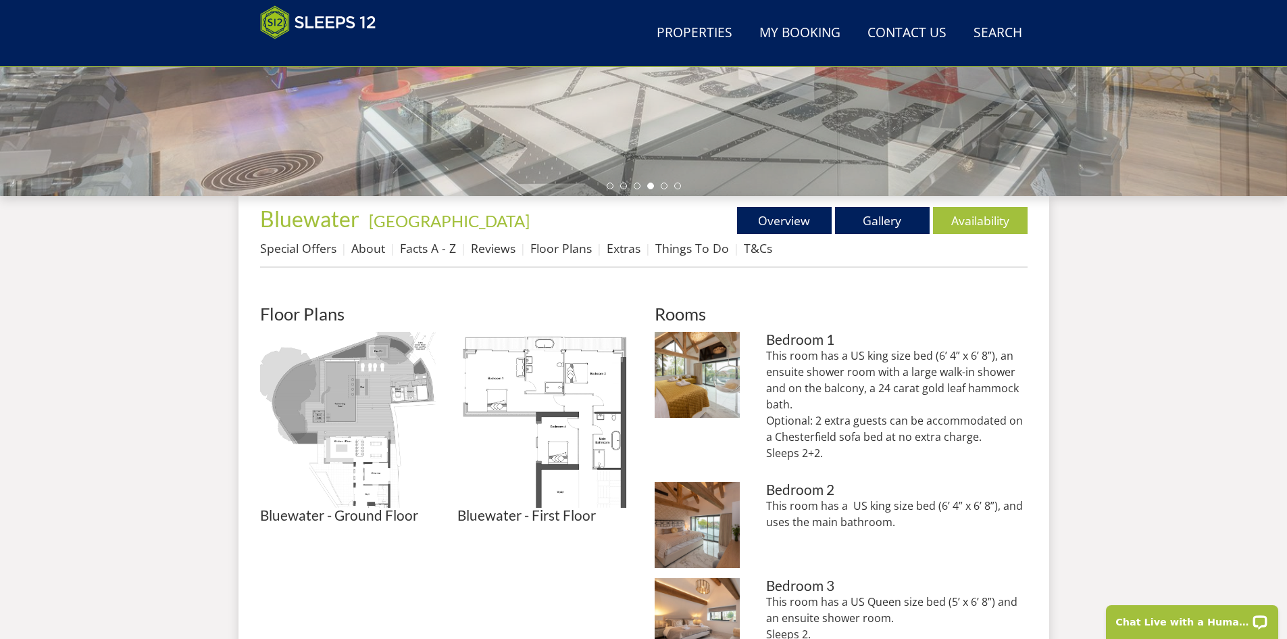
scroll to position [367, 0]
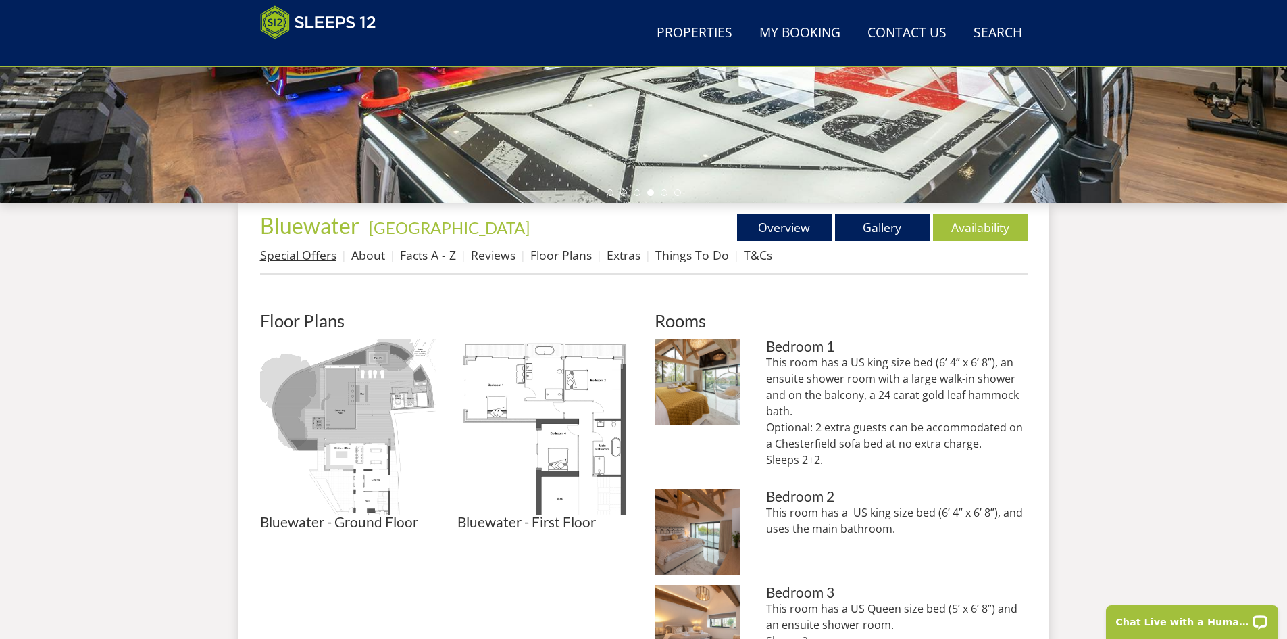
click at [296, 255] on link "Special Offers" at bounding box center [298, 255] width 76 height 16
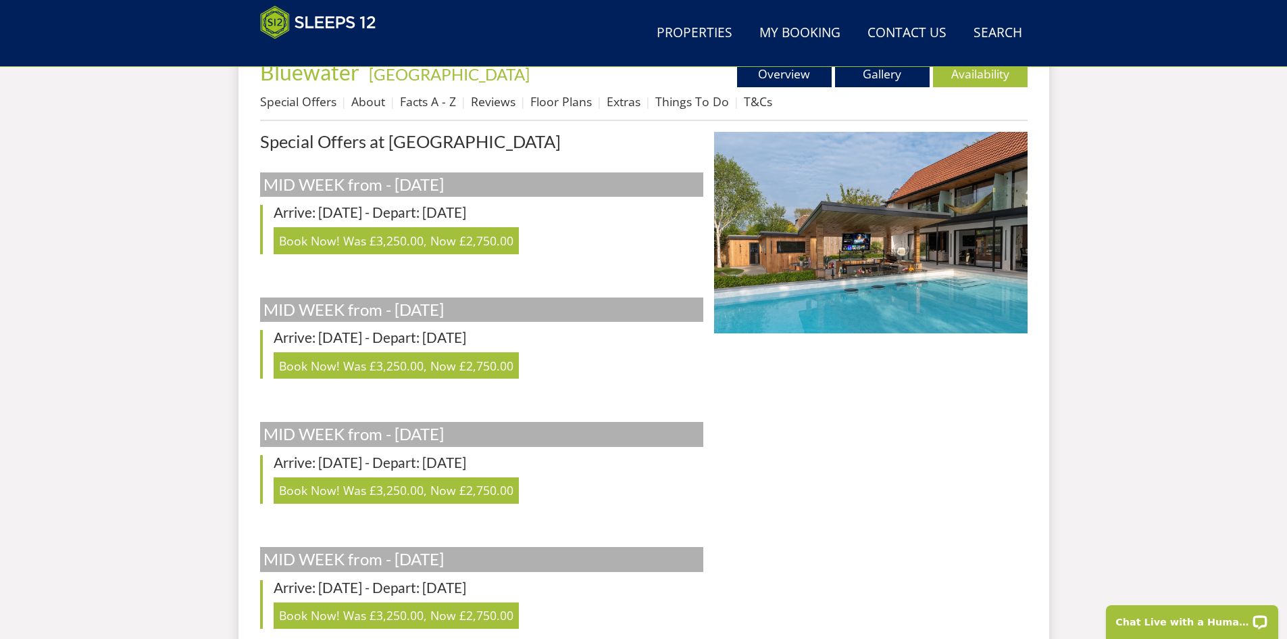
scroll to position [502, 0]
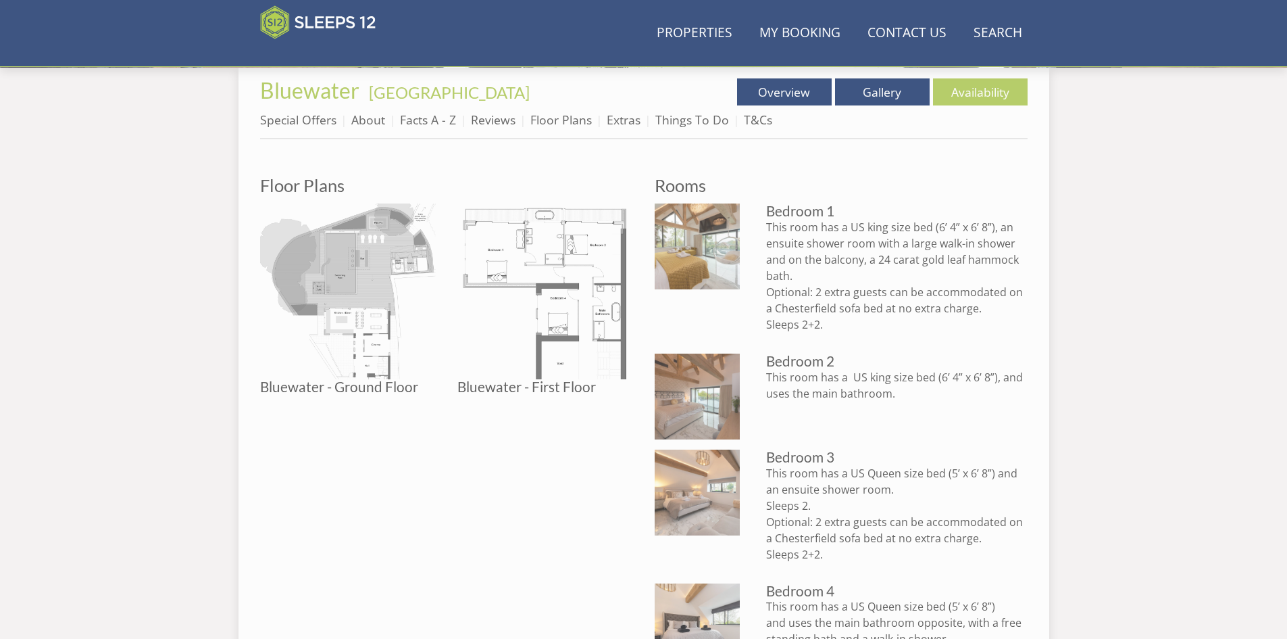
scroll to position [367, 0]
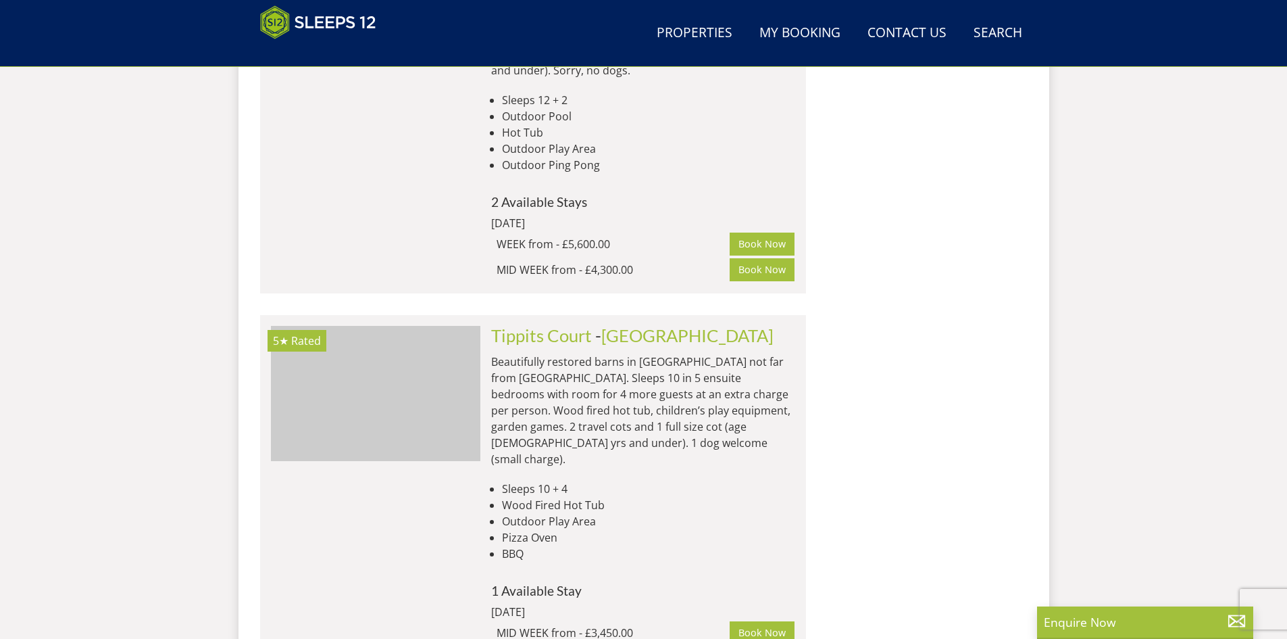
scroll to position [0, 3985]
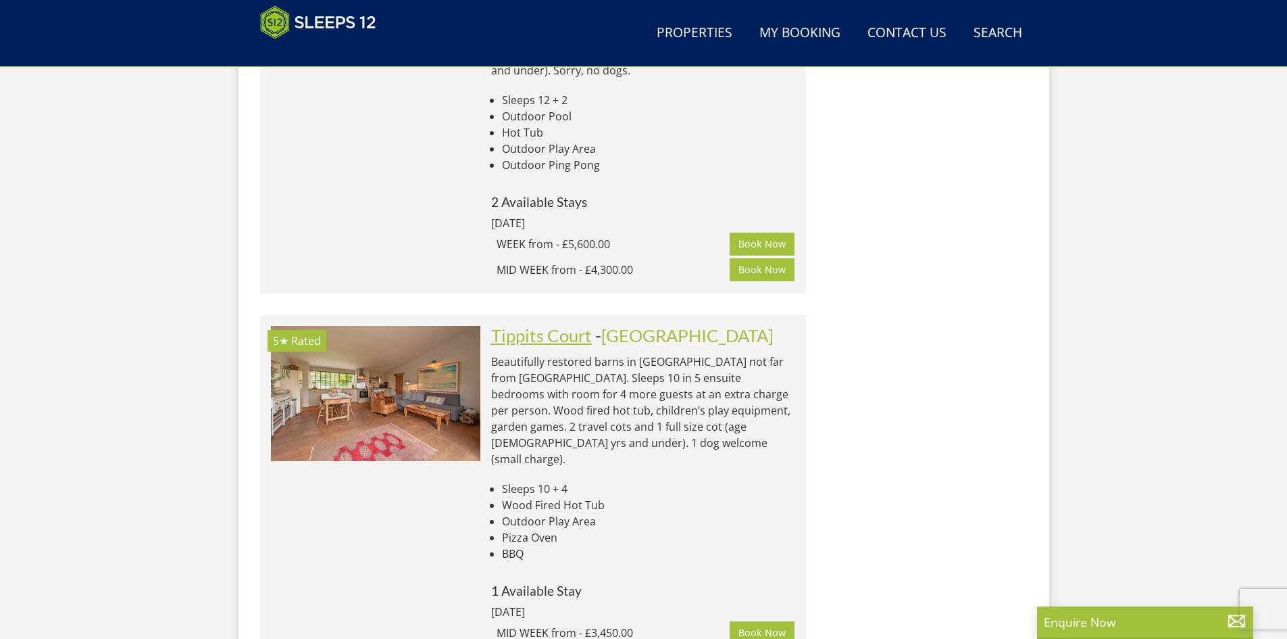
click at [533, 325] on link "Tippits Court" at bounding box center [541, 335] width 101 height 20
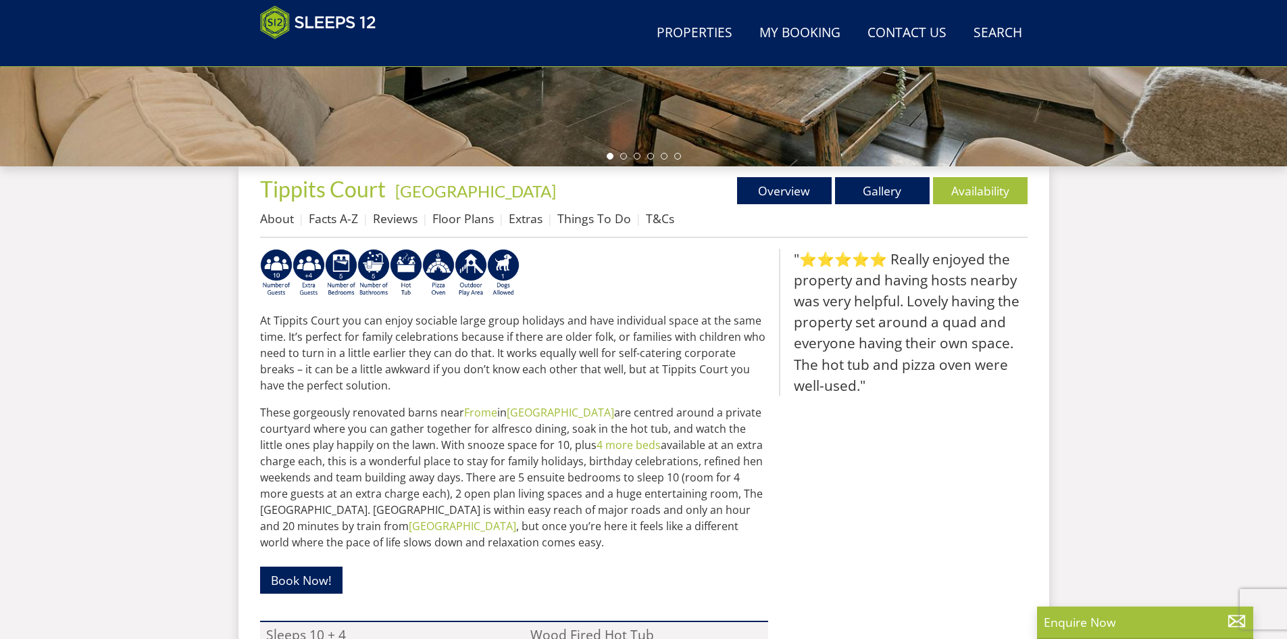
scroll to position [372, 0]
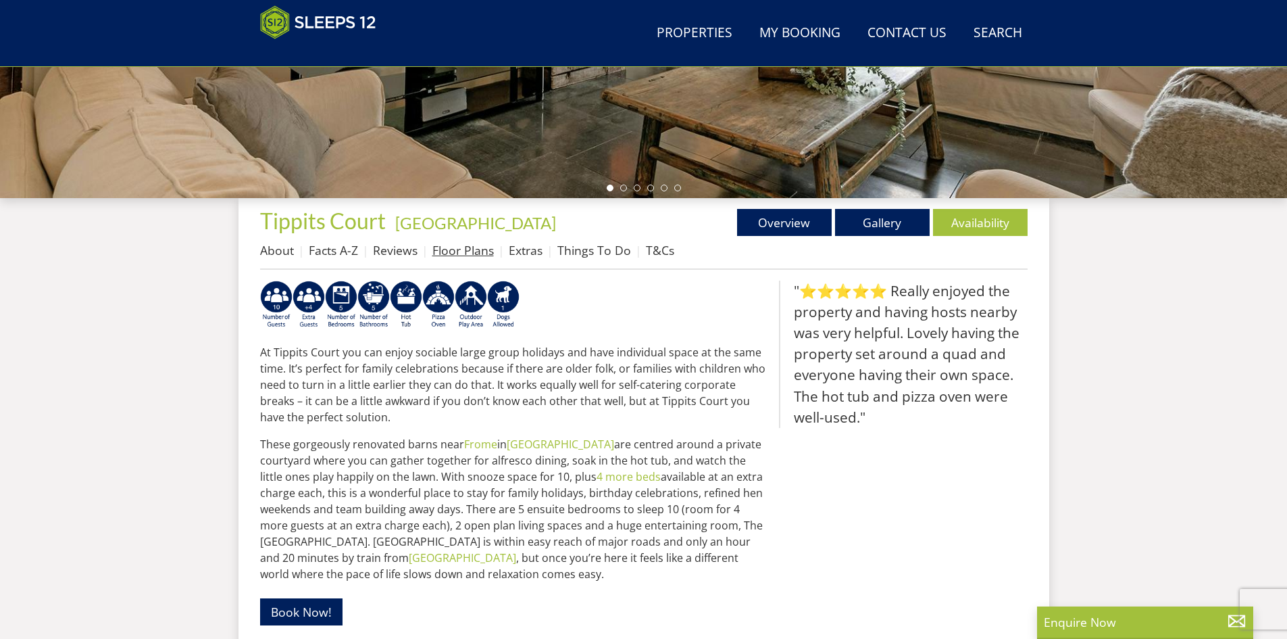
click at [449, 251] on link "Floor Plans" at bounding box center [462, 250] width 61 height 16
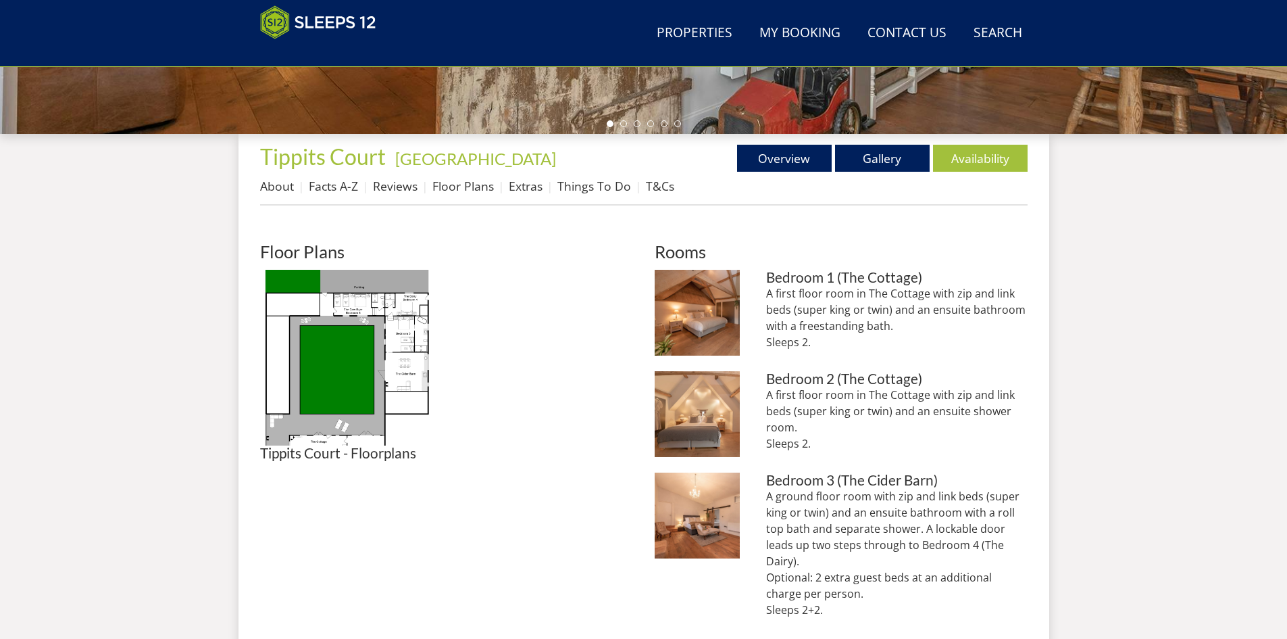
scroll to position [437, 0]
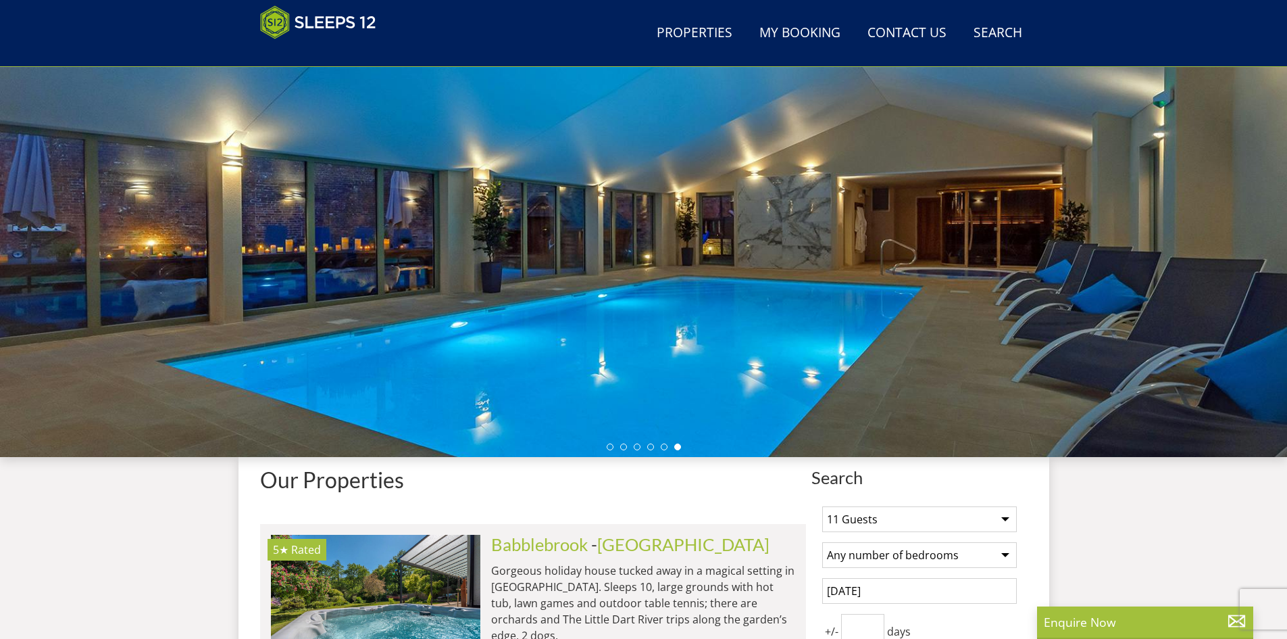
scroll to position [414, 0]
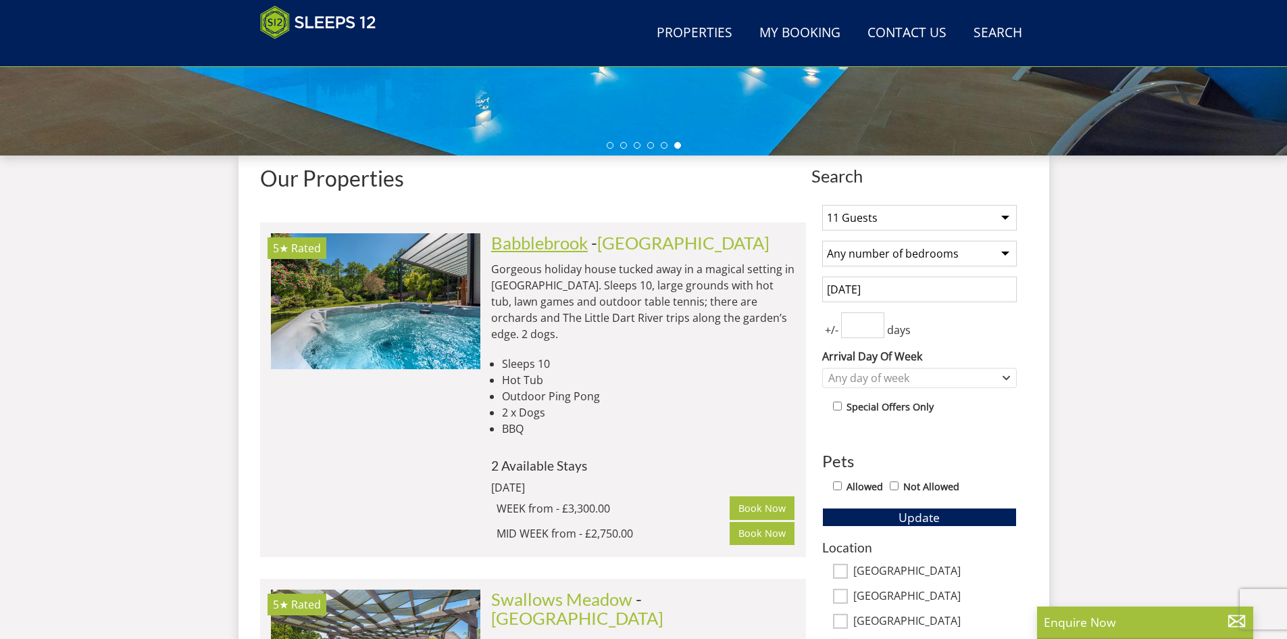
click at [552, 247] on link "Babblebrook" at bounding box center [539, 242] width 97 height 20
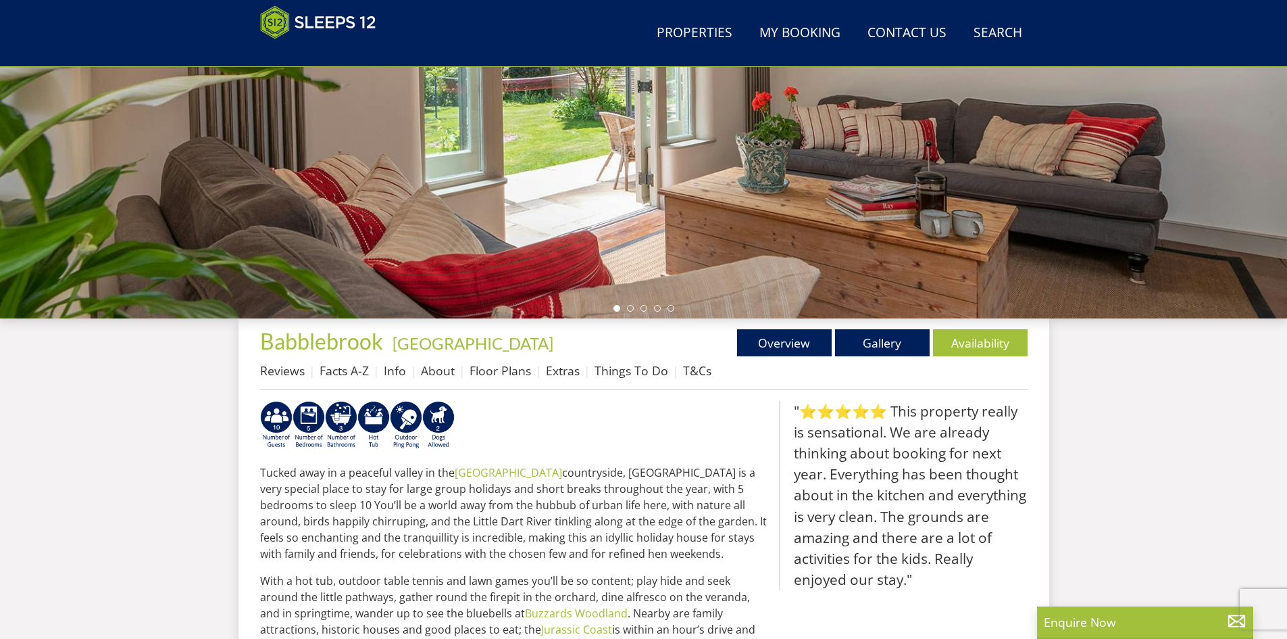
scroll to position [299, 0]
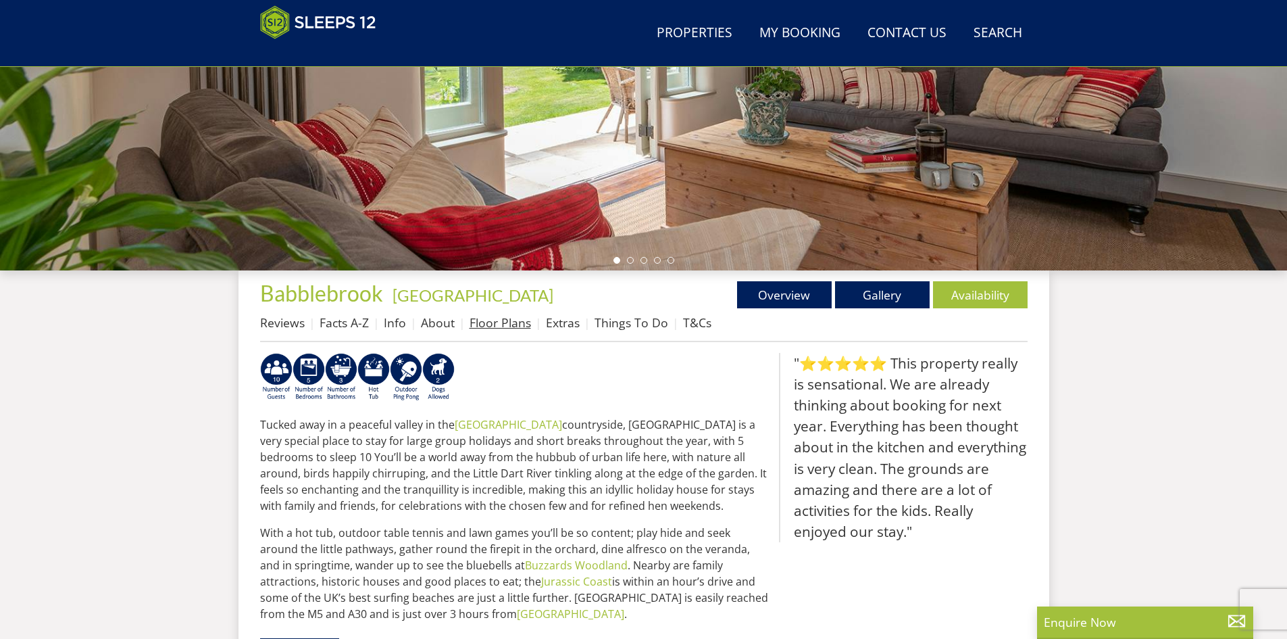
click at [497, 322] on link "Floor Plans" at bounding box center [500, 322] width 61 height 16
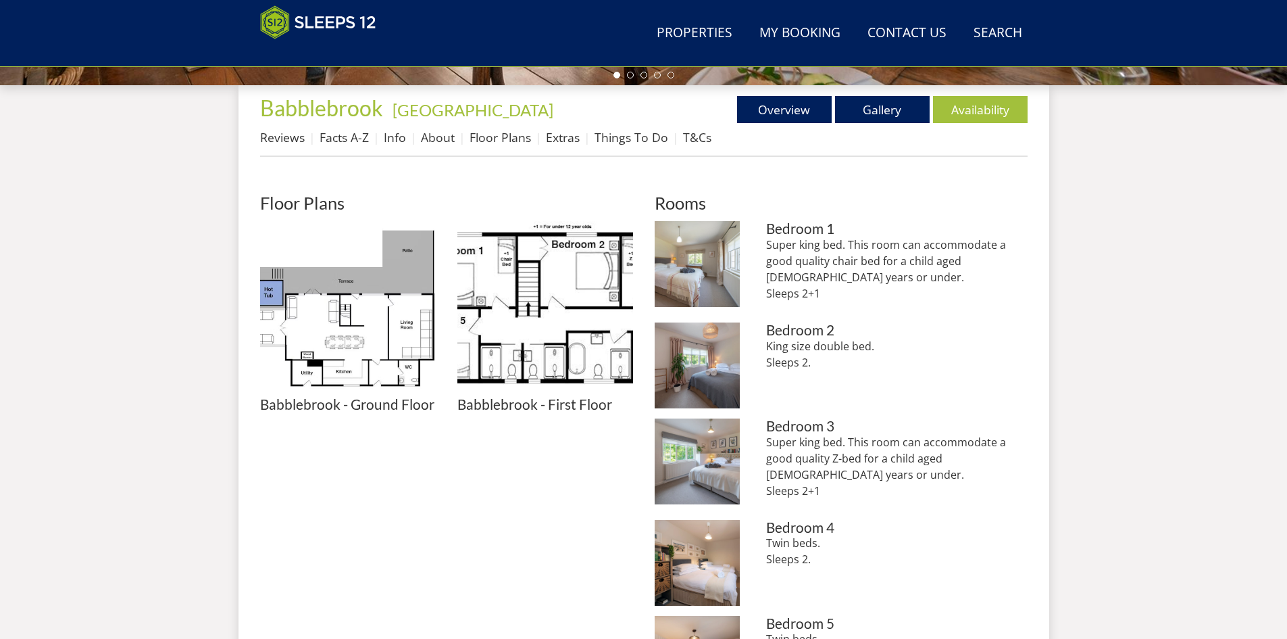
scroll to position [503, 0]
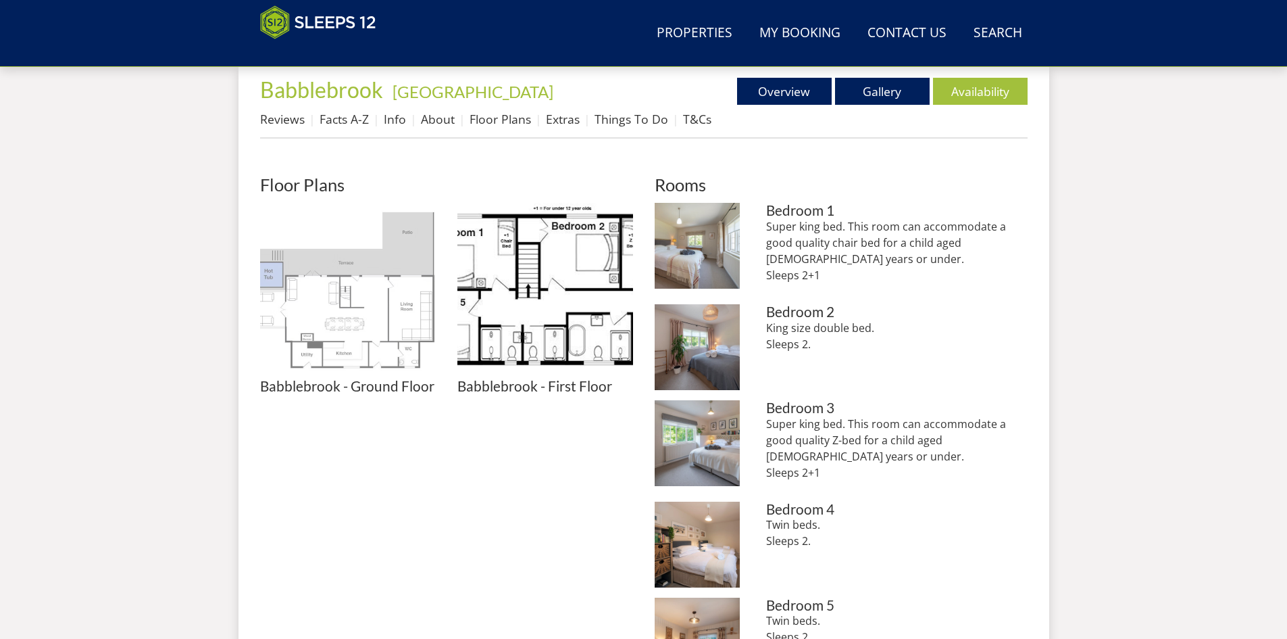
click at [289, 313] on img at bounding box center [348, 291] width 176 height 176
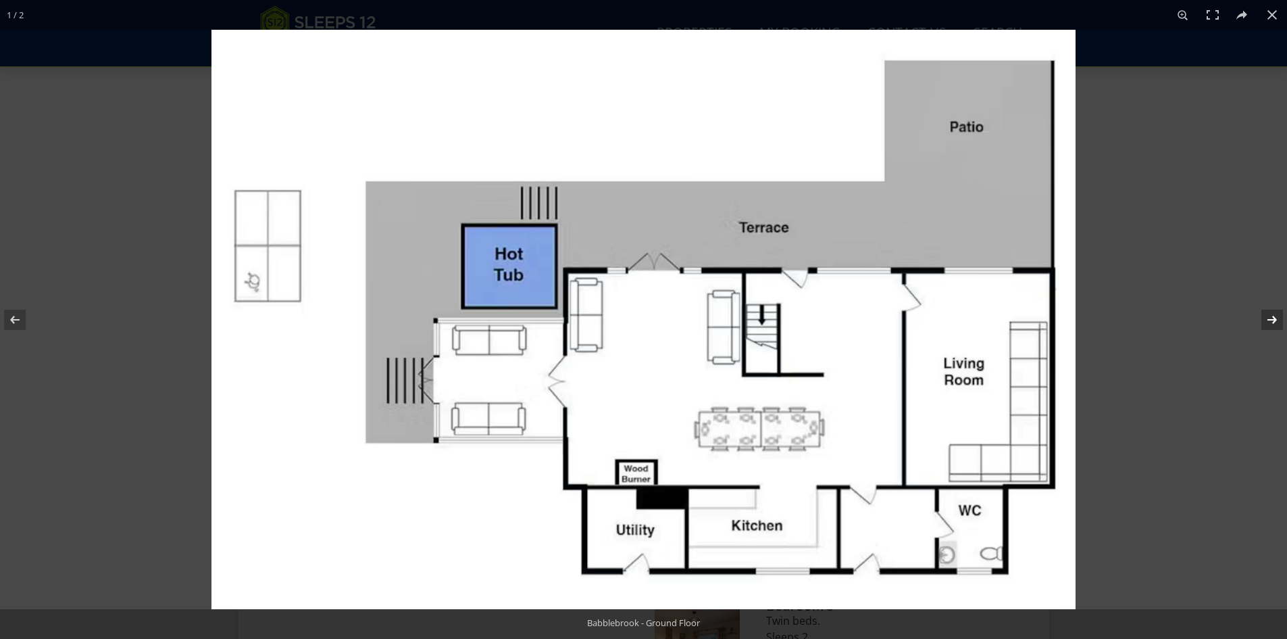
click at [1265, 320] on button at bounding box center [1263, 320] width 47 height 68
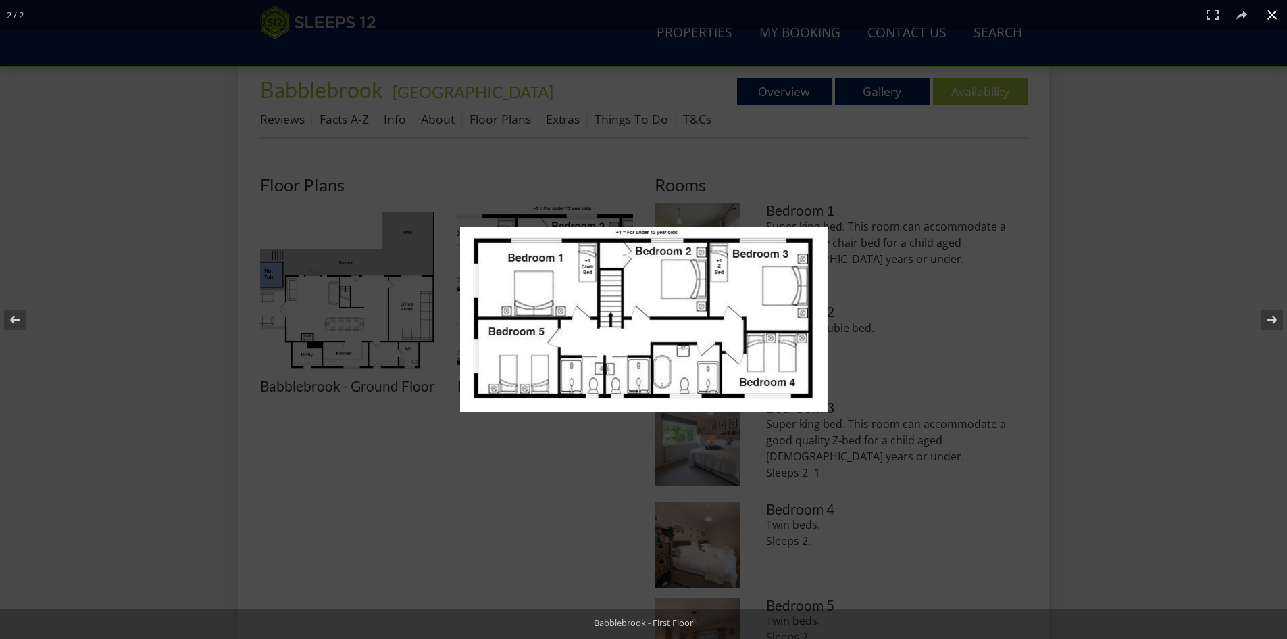
click at [1182, 318] on div at bounding box center [643, 319] width 1287 height 639
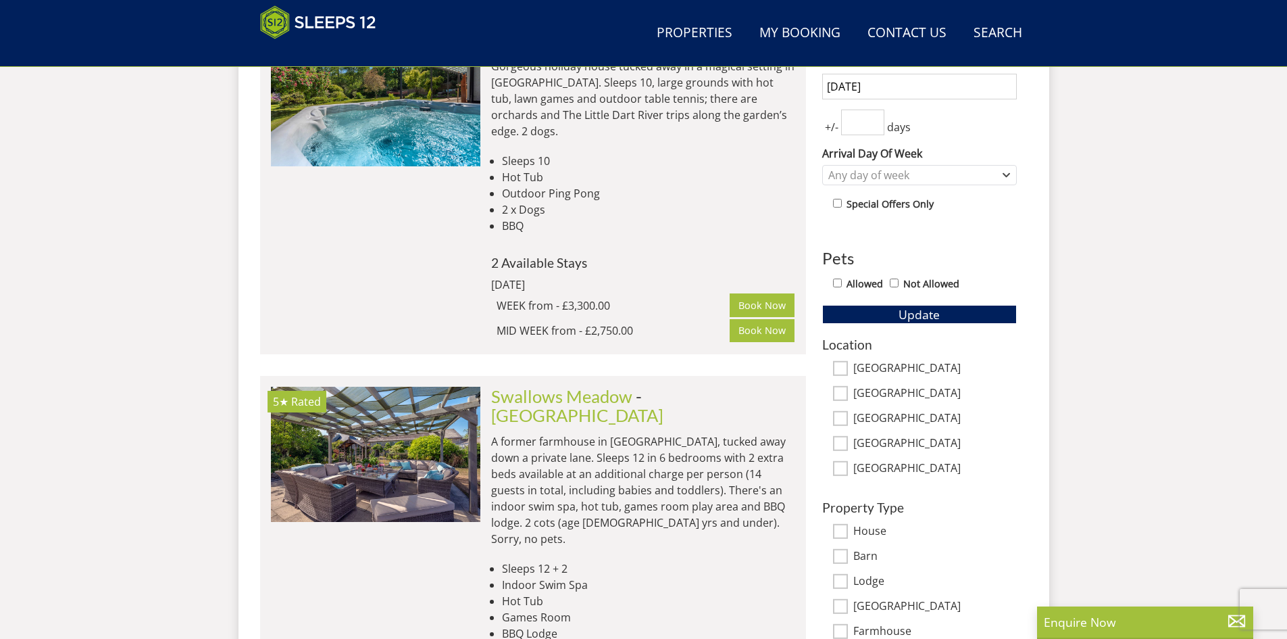
scroll to position [684, 0]
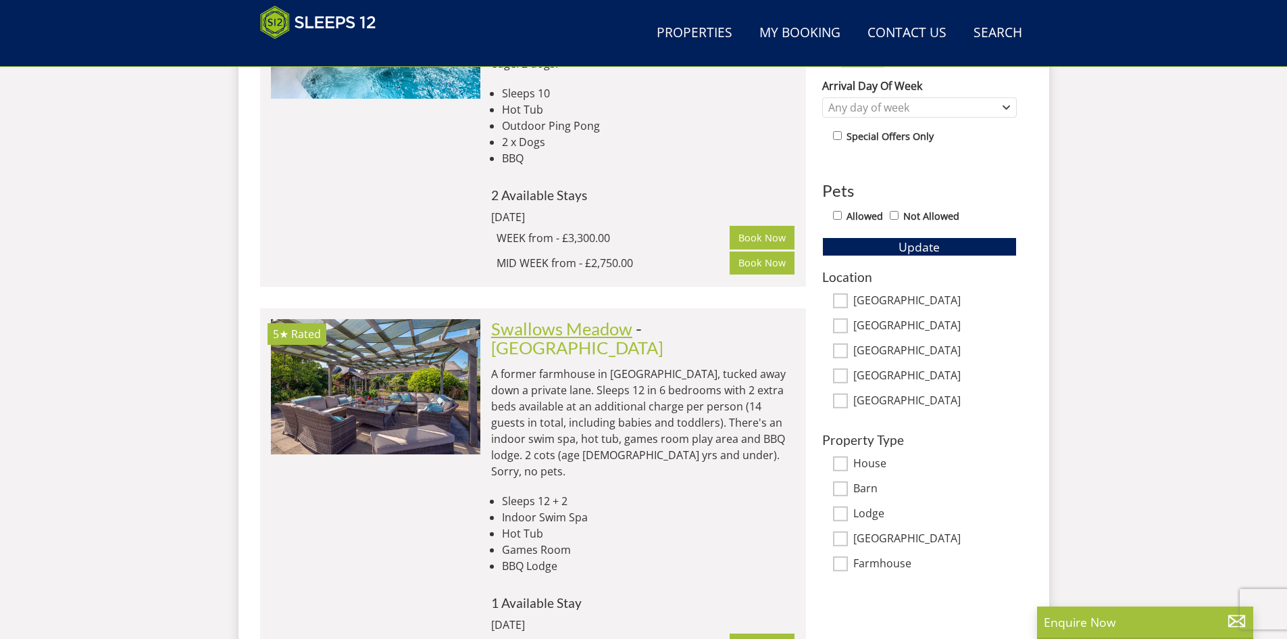
click at [597, 318] on link "Swallows Meadow" at bounding box center [561, 328] width 141 height 20
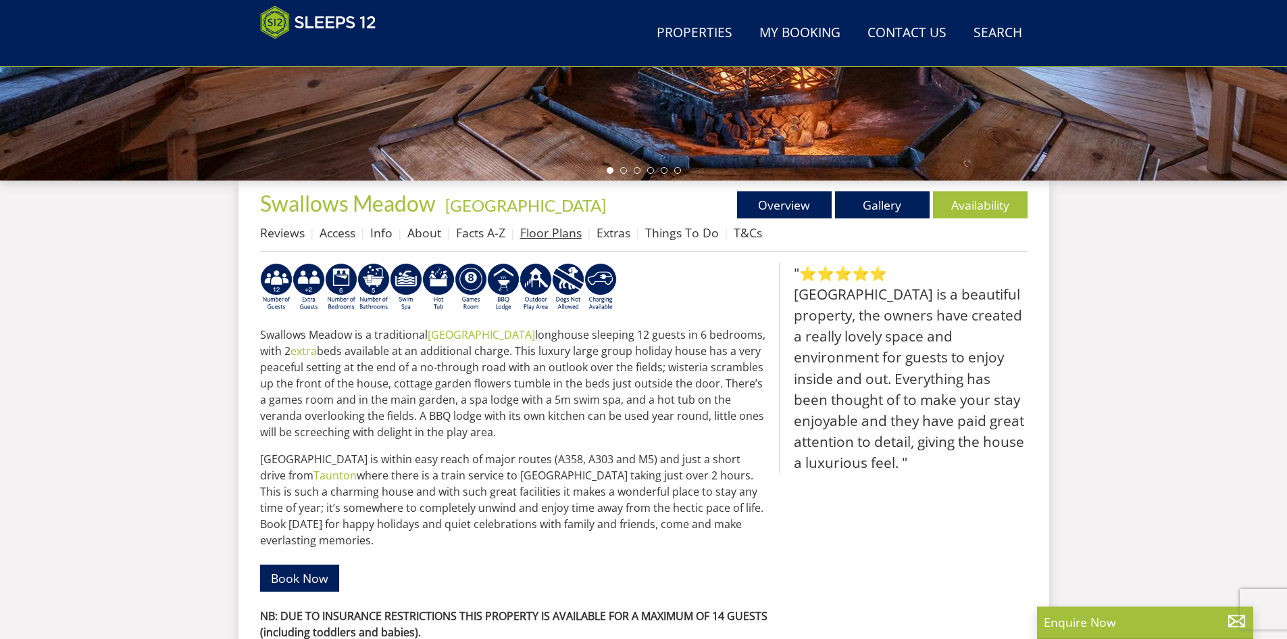
scroll to position [505, 0]
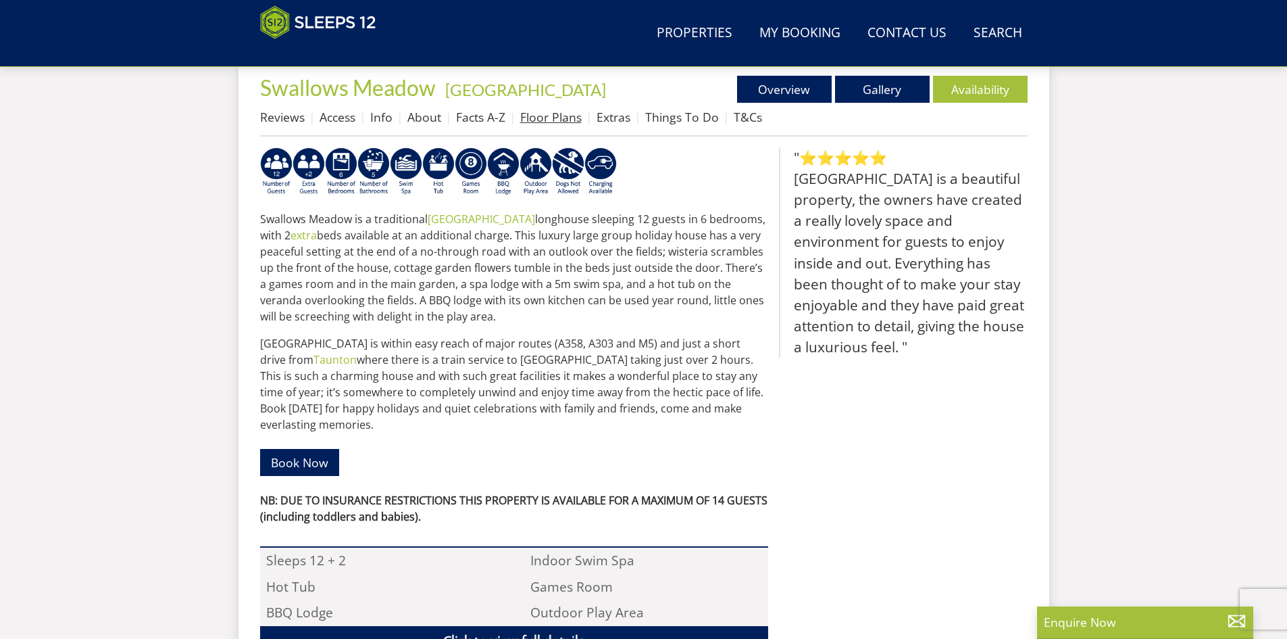
click at [561, 114] on link "Floor Plans" at bounding box center [550, 117] width 61 height 16
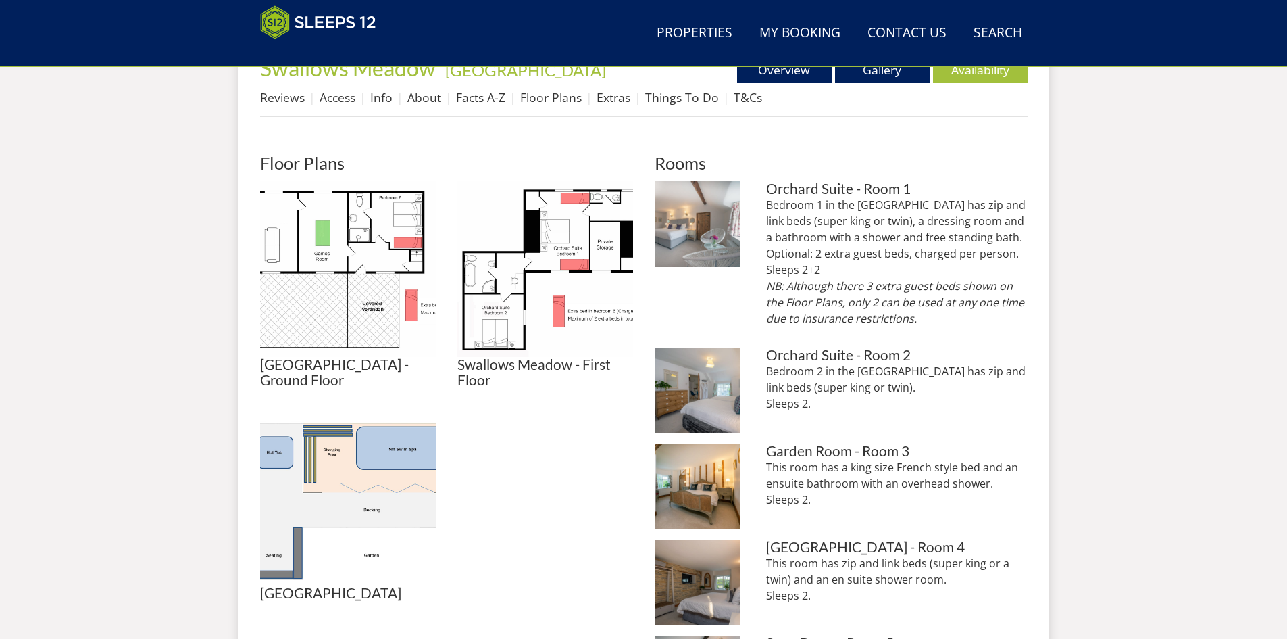
scroll to position [505, 0]
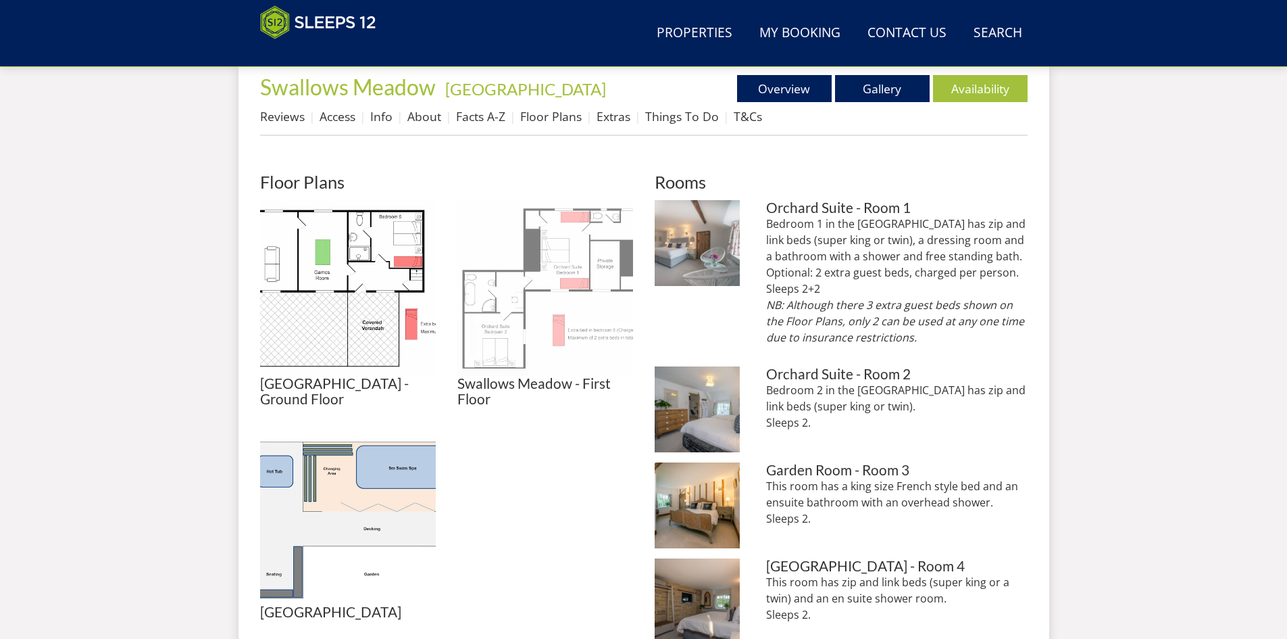
click at [574, 303] on img at bounding box center [545, 288] width 176 height 176
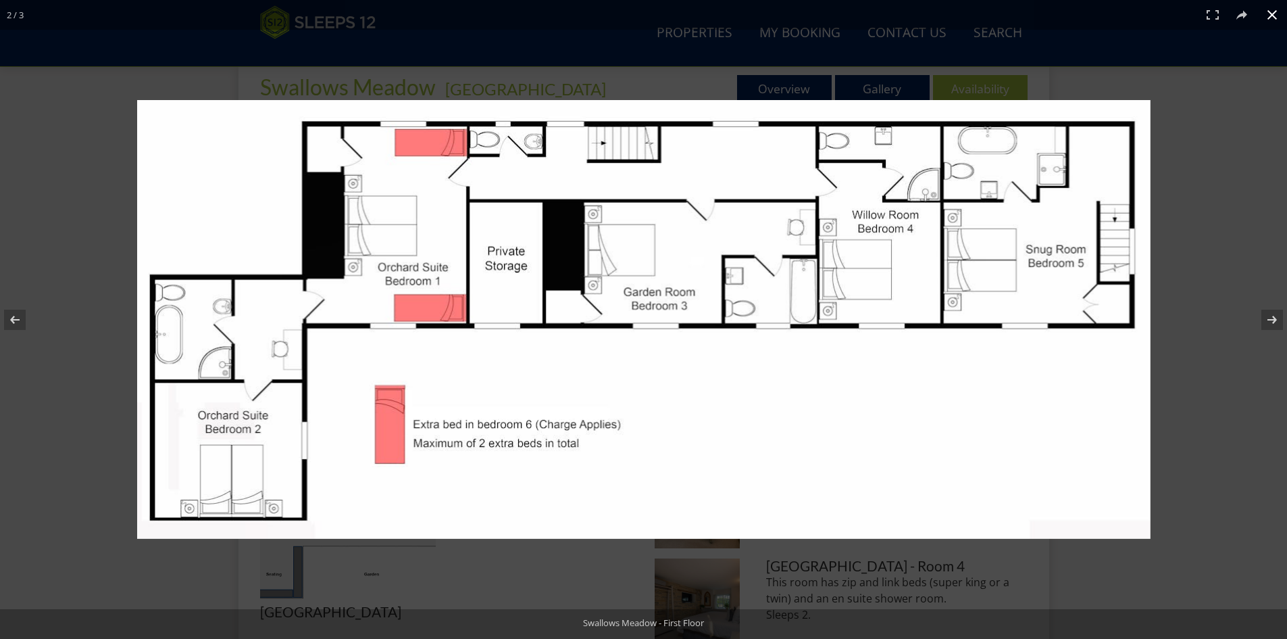
click at [84, 418] on div at bounding box center [643, 319] width 1287 height 639
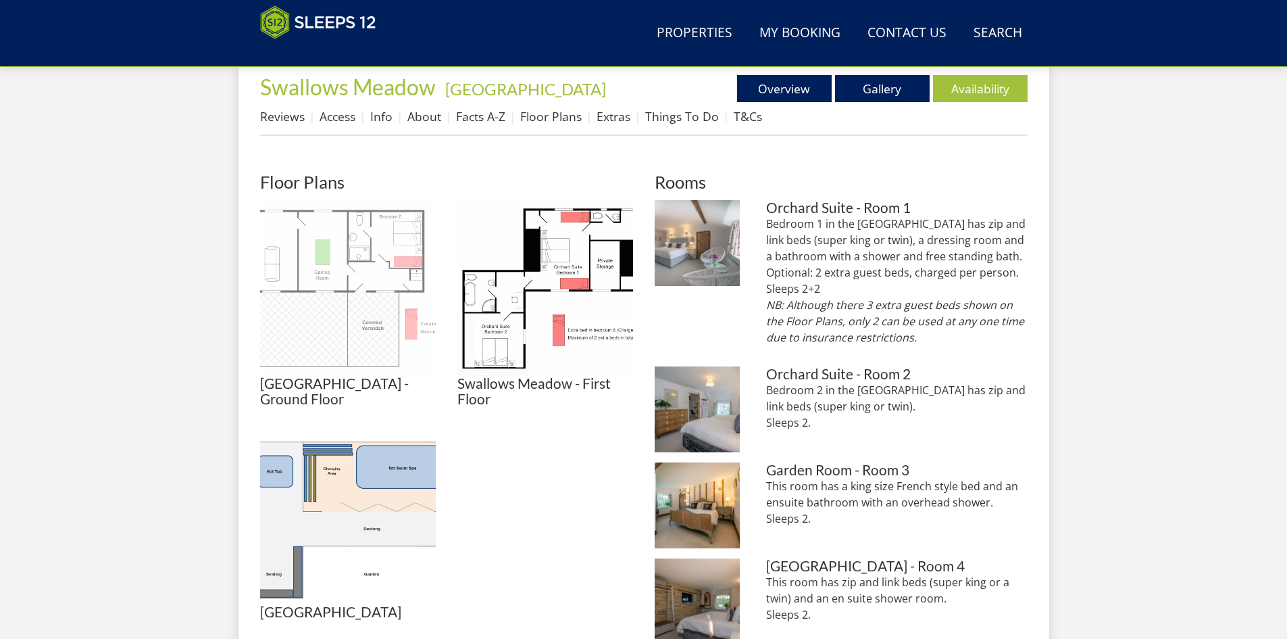
click at [302, 311] on img at bounding box center [348, 288] width 176 height 176
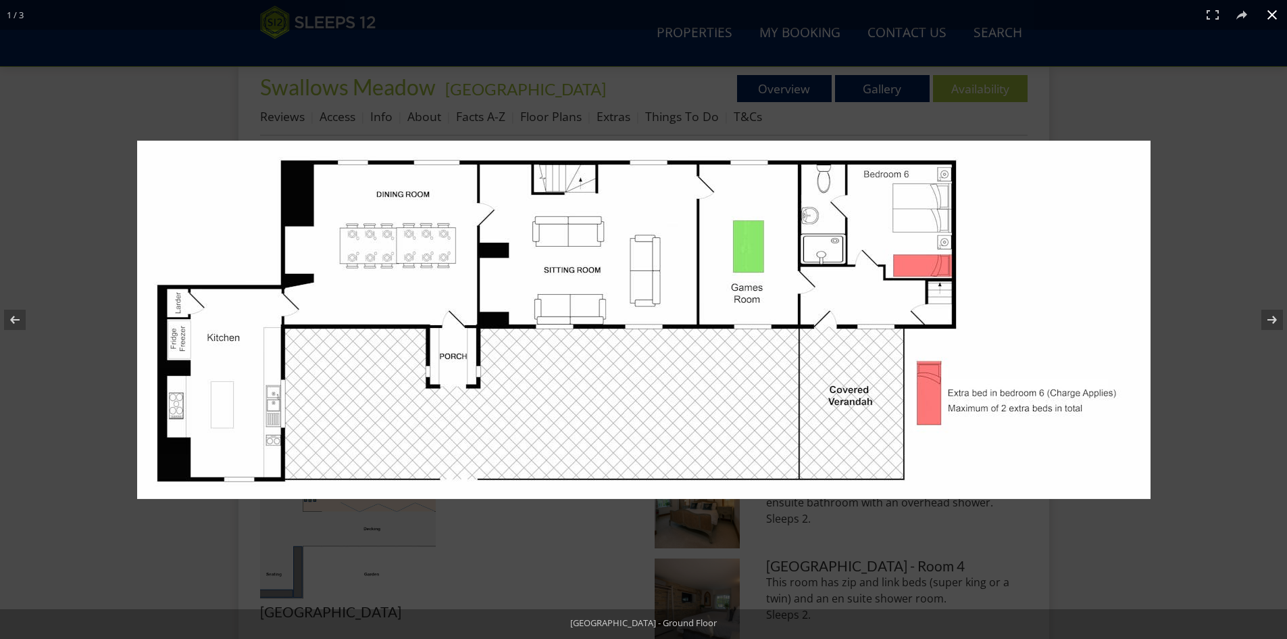
click at [106, 419] on div at bounding box center [643, 319] width 1287 height 639
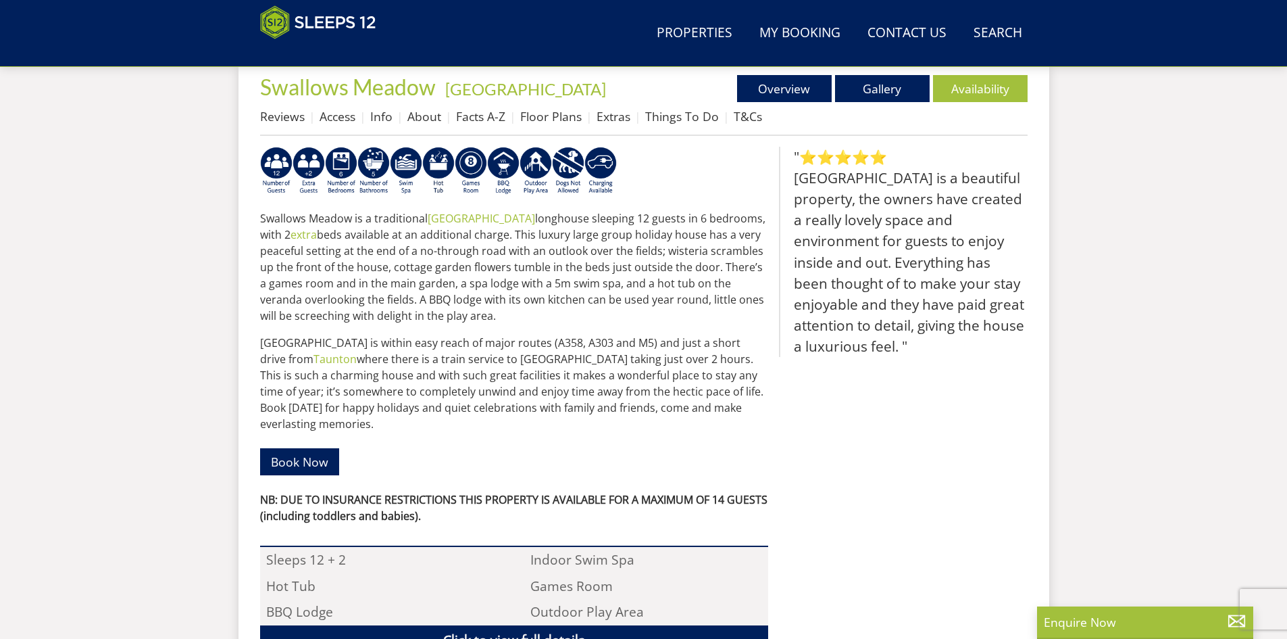
scroll to position [505, 0]
